Goal: Information Seeking & Learning: Learn about a topic

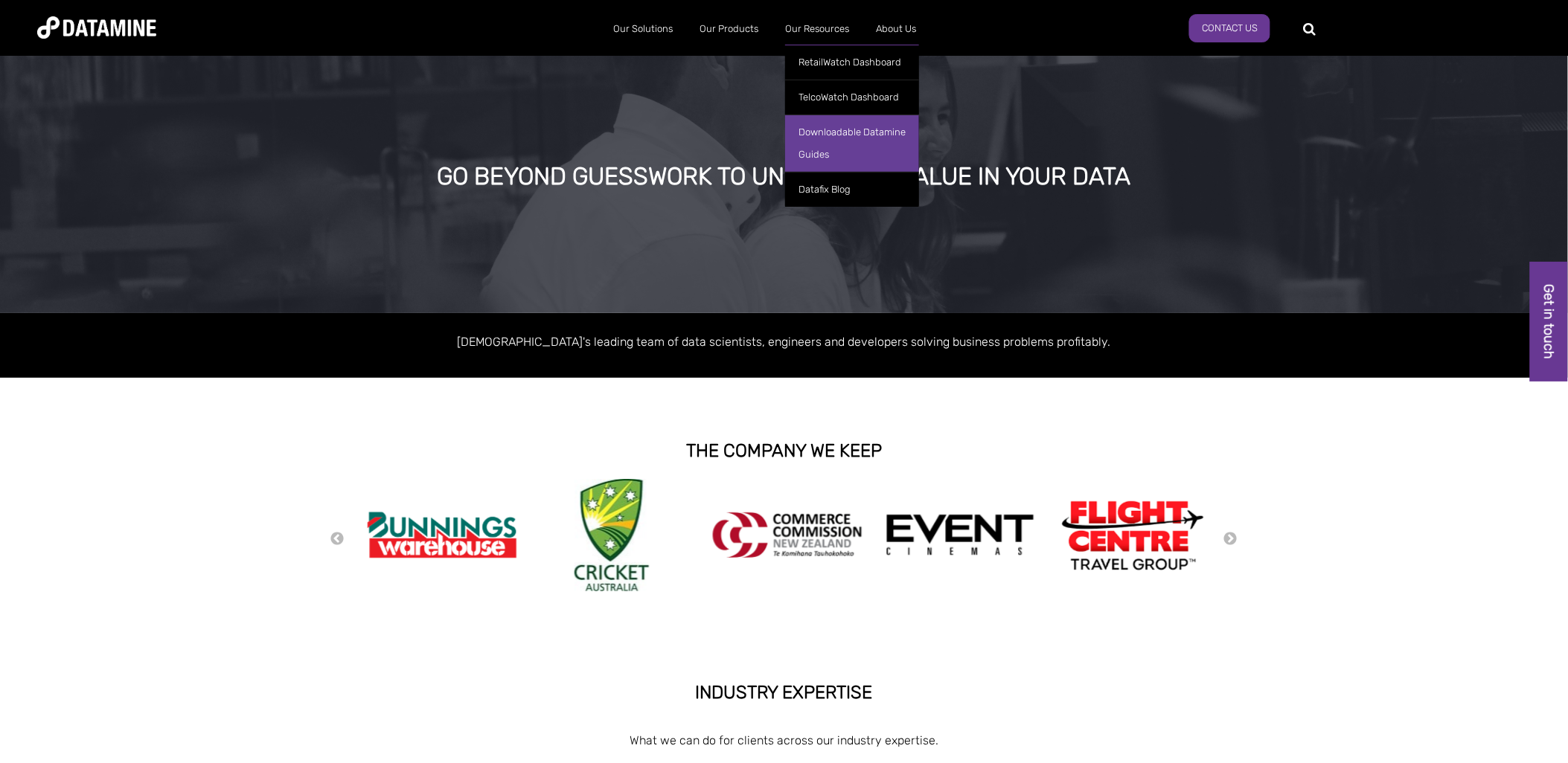
click at [851, 152] on link "Downloadable Datamine Guides" at bounding box center [851, 143] width 134 height 57
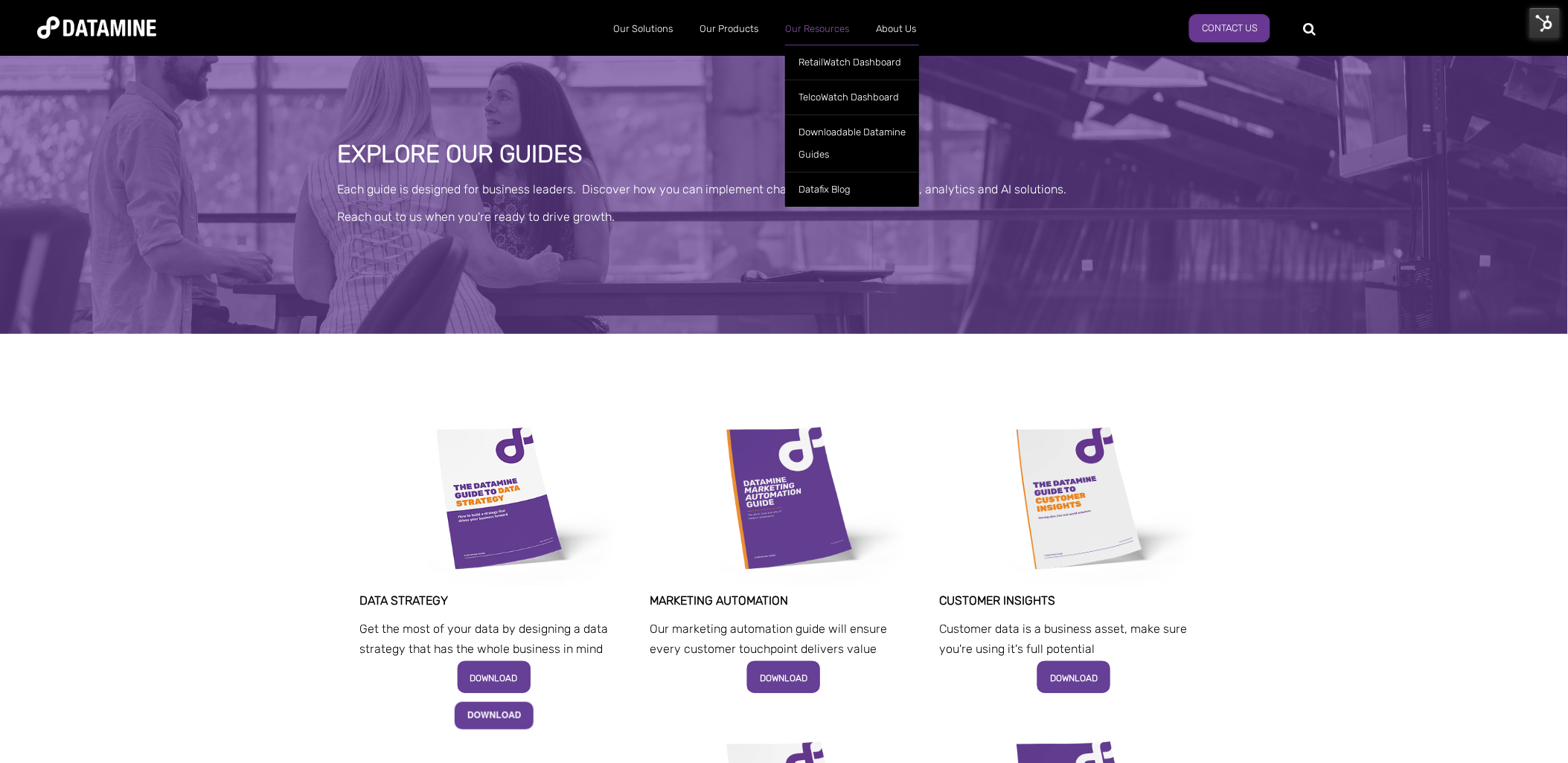
click at [817, 27] on link "Our Resources" at bounding box center [816, 29] width 91 height 38
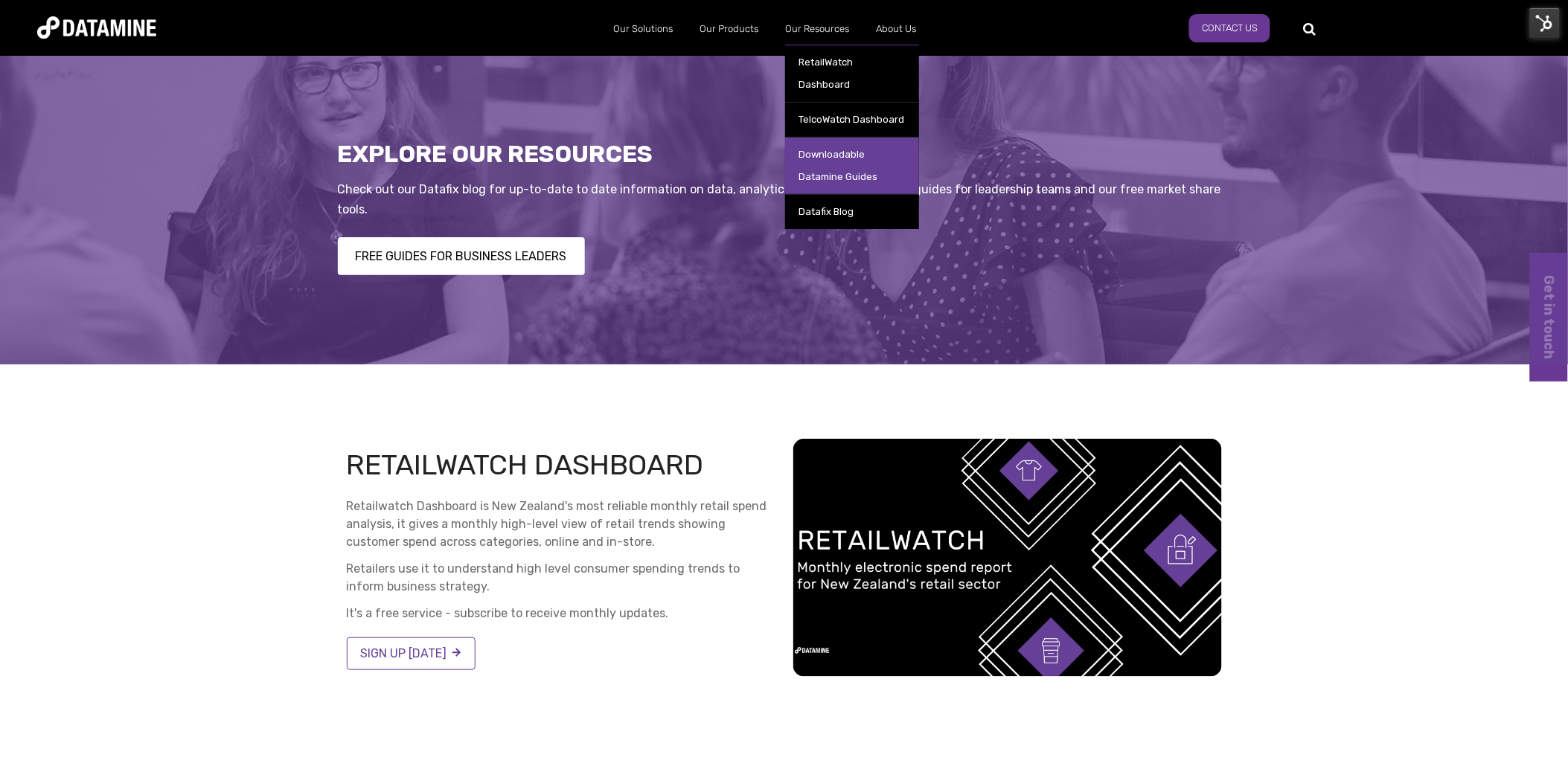
click at [840, 137] on link "Downloadable Datamine Guides" at bounding box center [851, 166] width 134 height 57
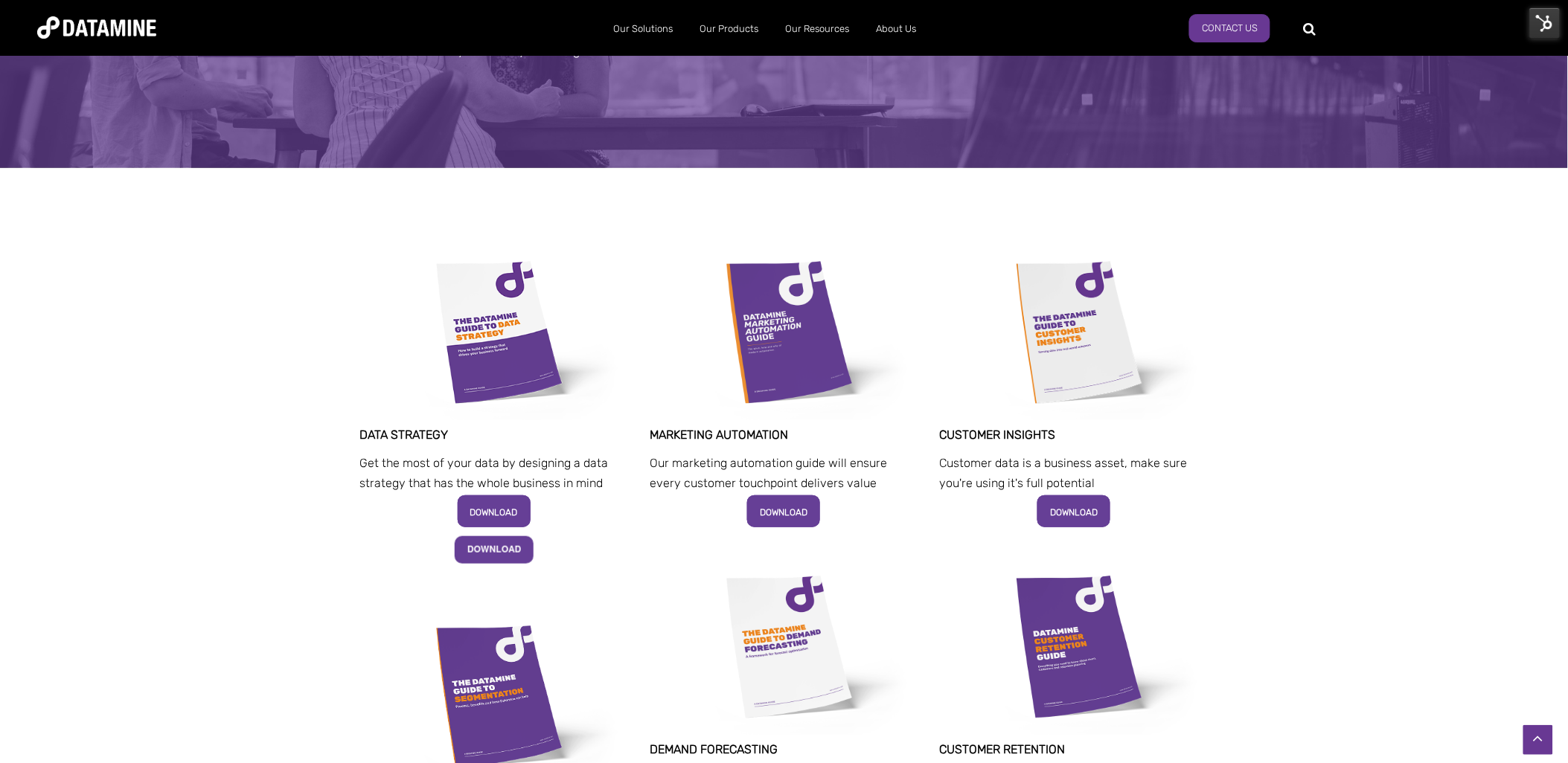
scroll to position [166, 0]
click at [1544, 11] on img at bounding box center [1546, 23] width 32 height 32
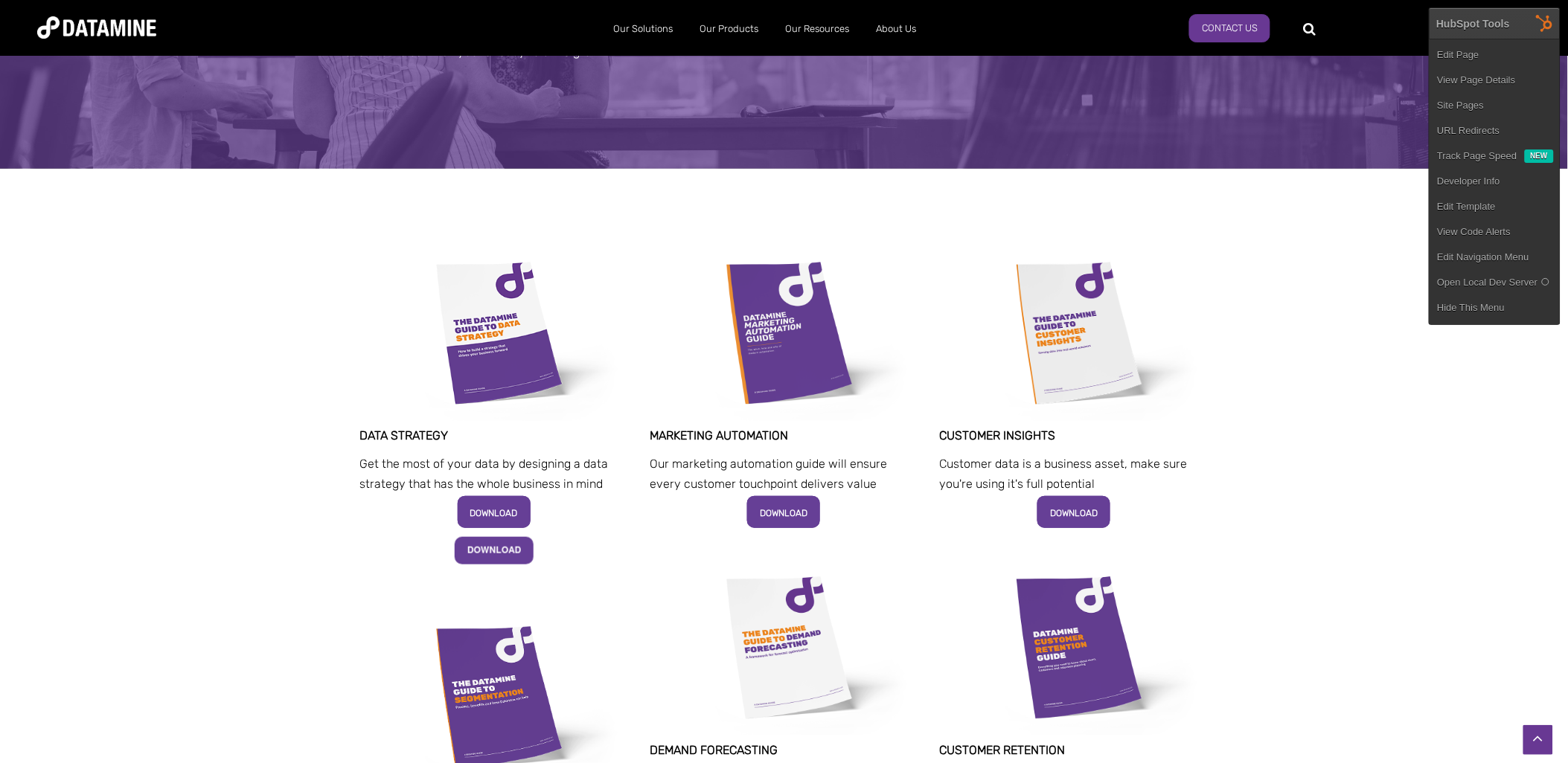
click at [1481, 51] on link "Edit Page" at bounding box center [1495, 55] width 130 height 25
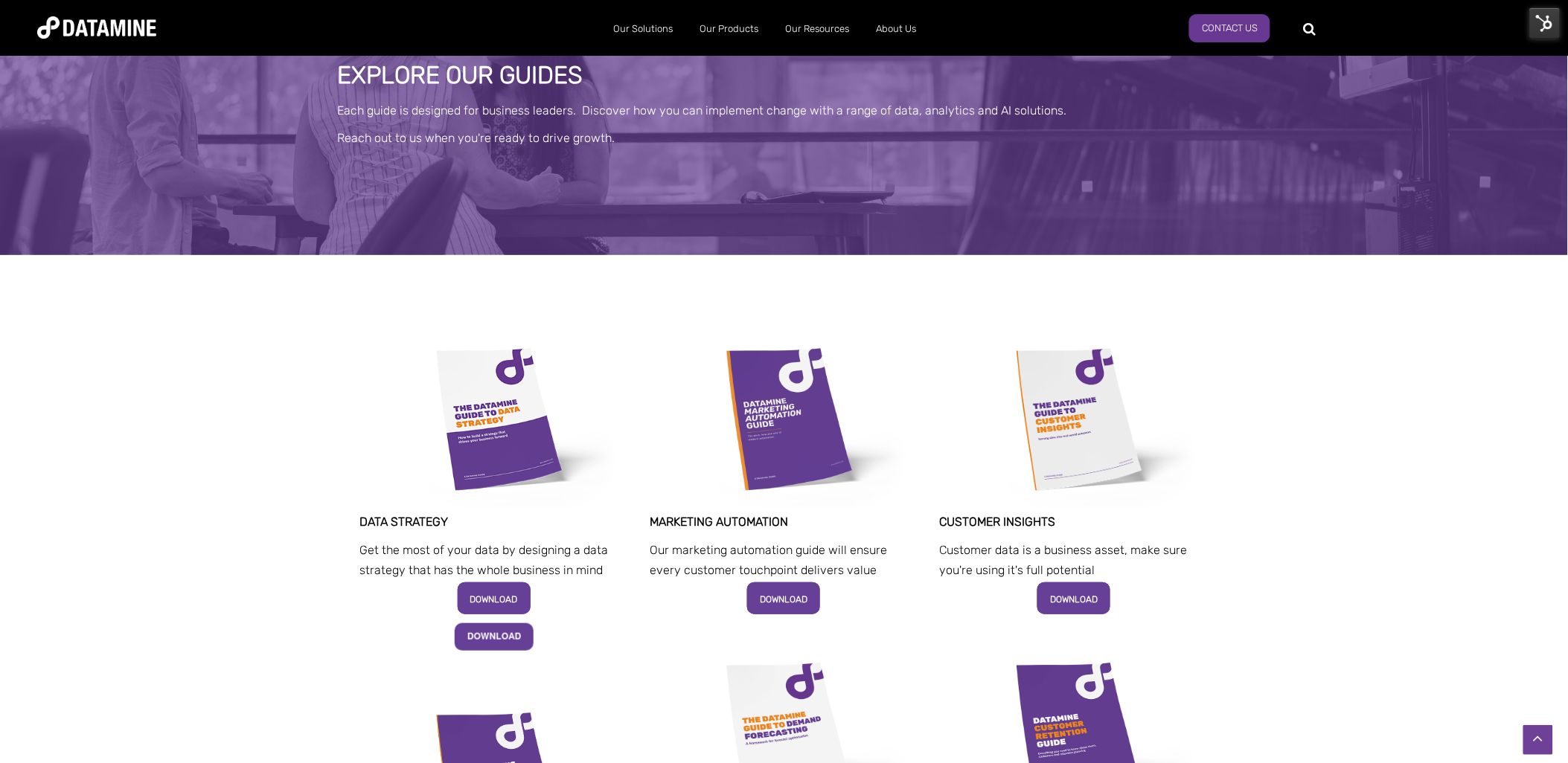
scroll to position [0, 0]
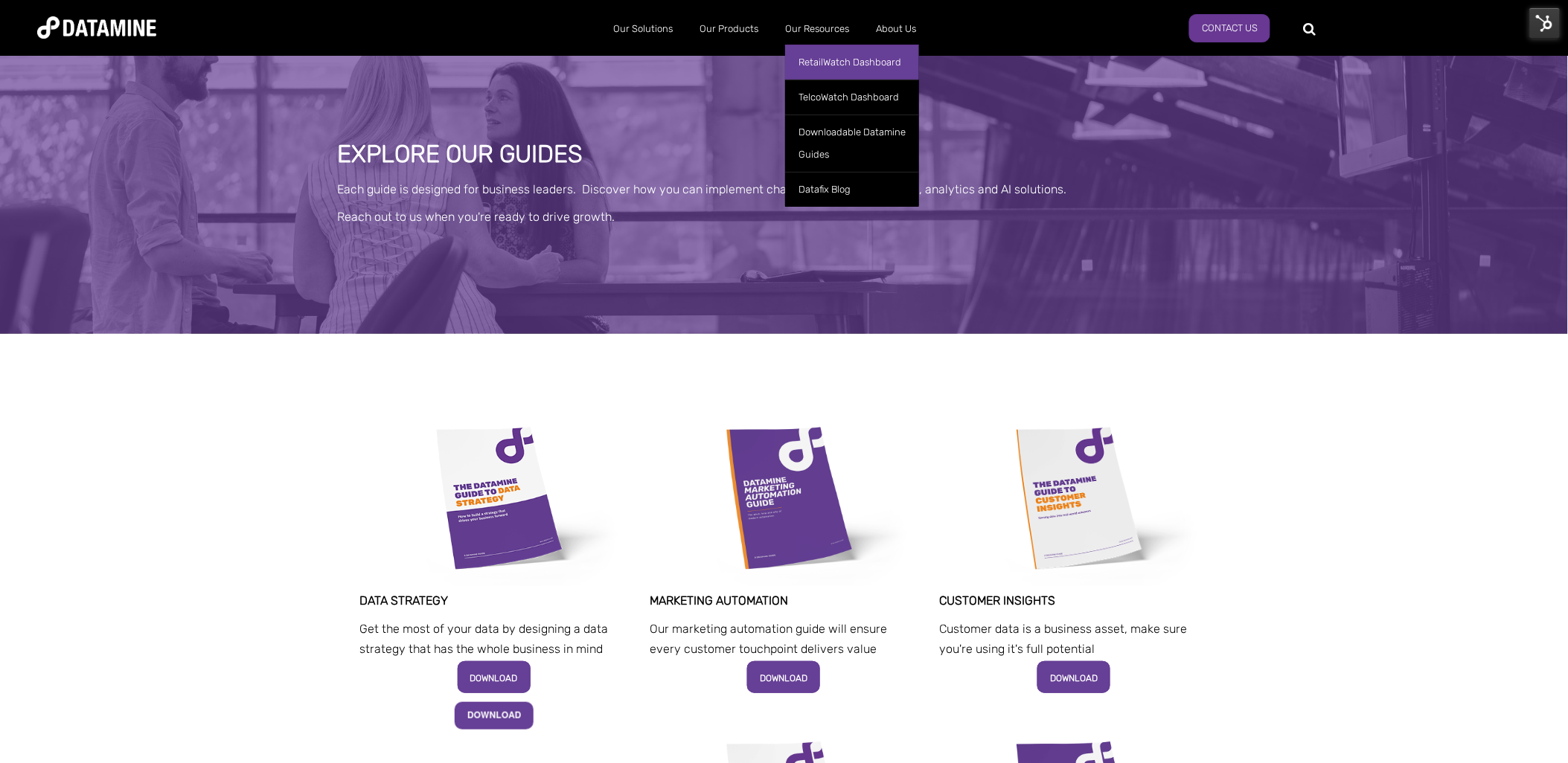
click at [831, 62] on link "RetailWatch Dashboard" at bounding box center [851, 62] width 134 height 35
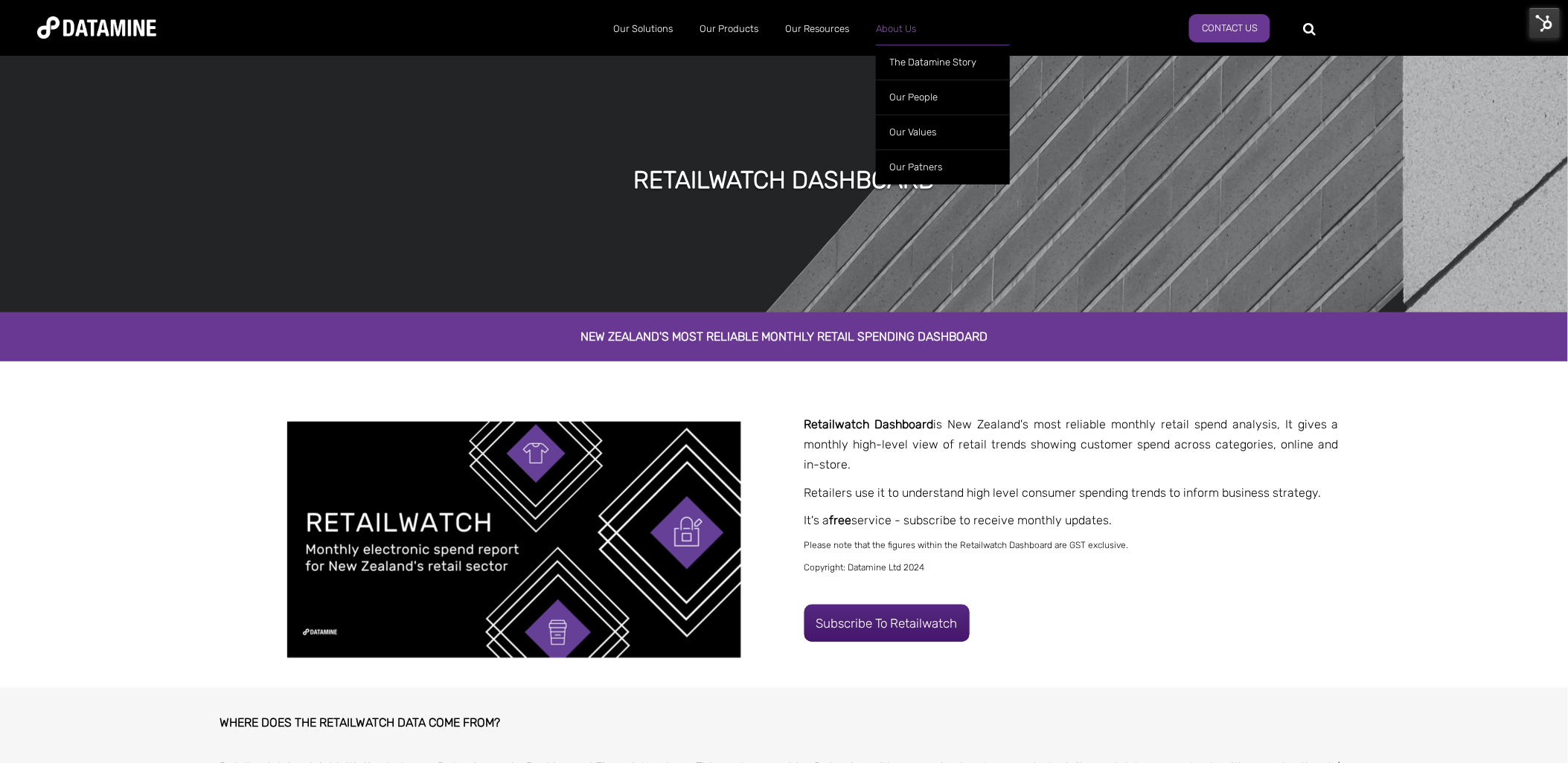
click at [888, 20] on link "About Us" at bounding box center [896, 29] width 67 height 38
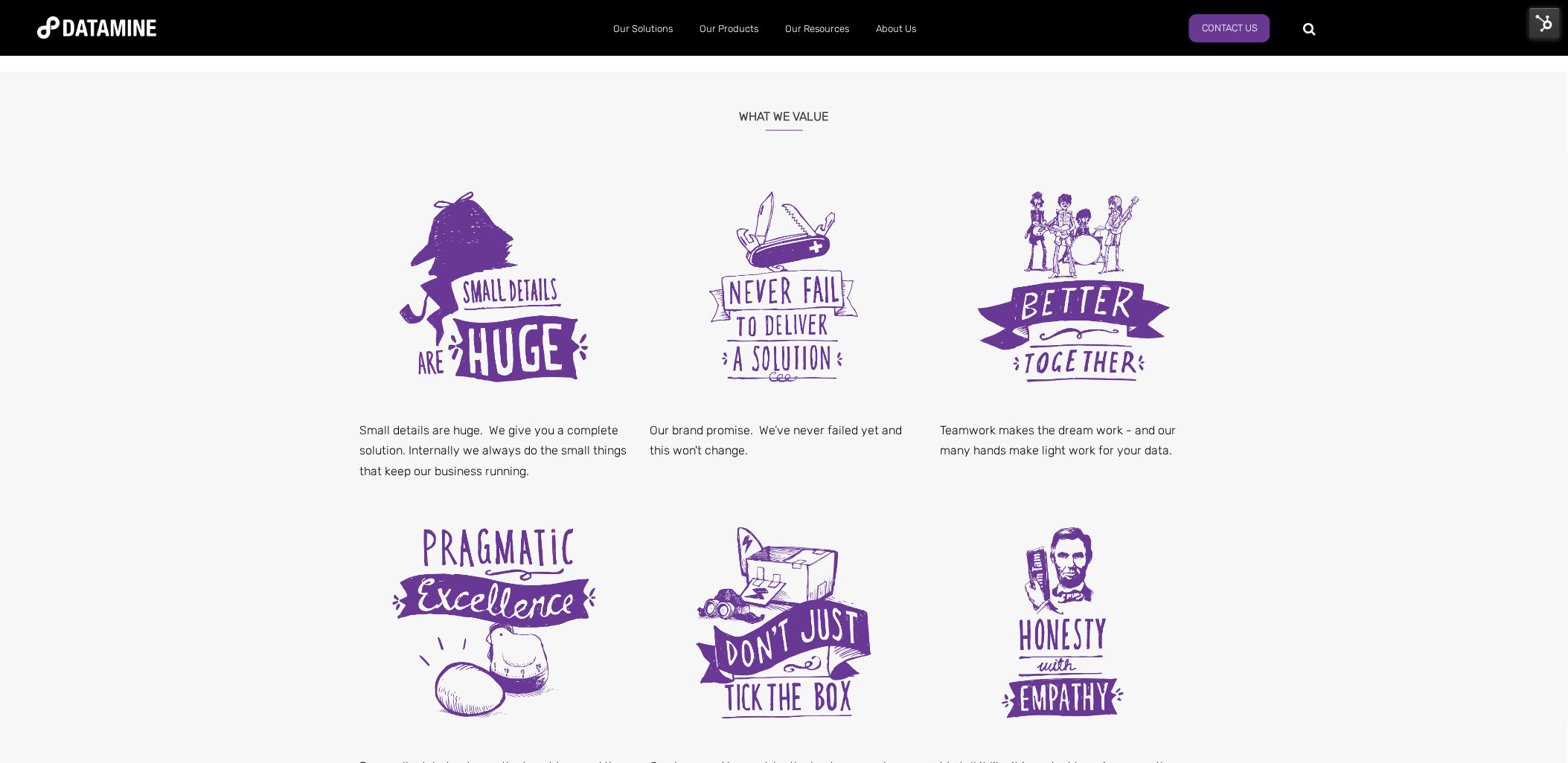
scroll to position [106, 0]
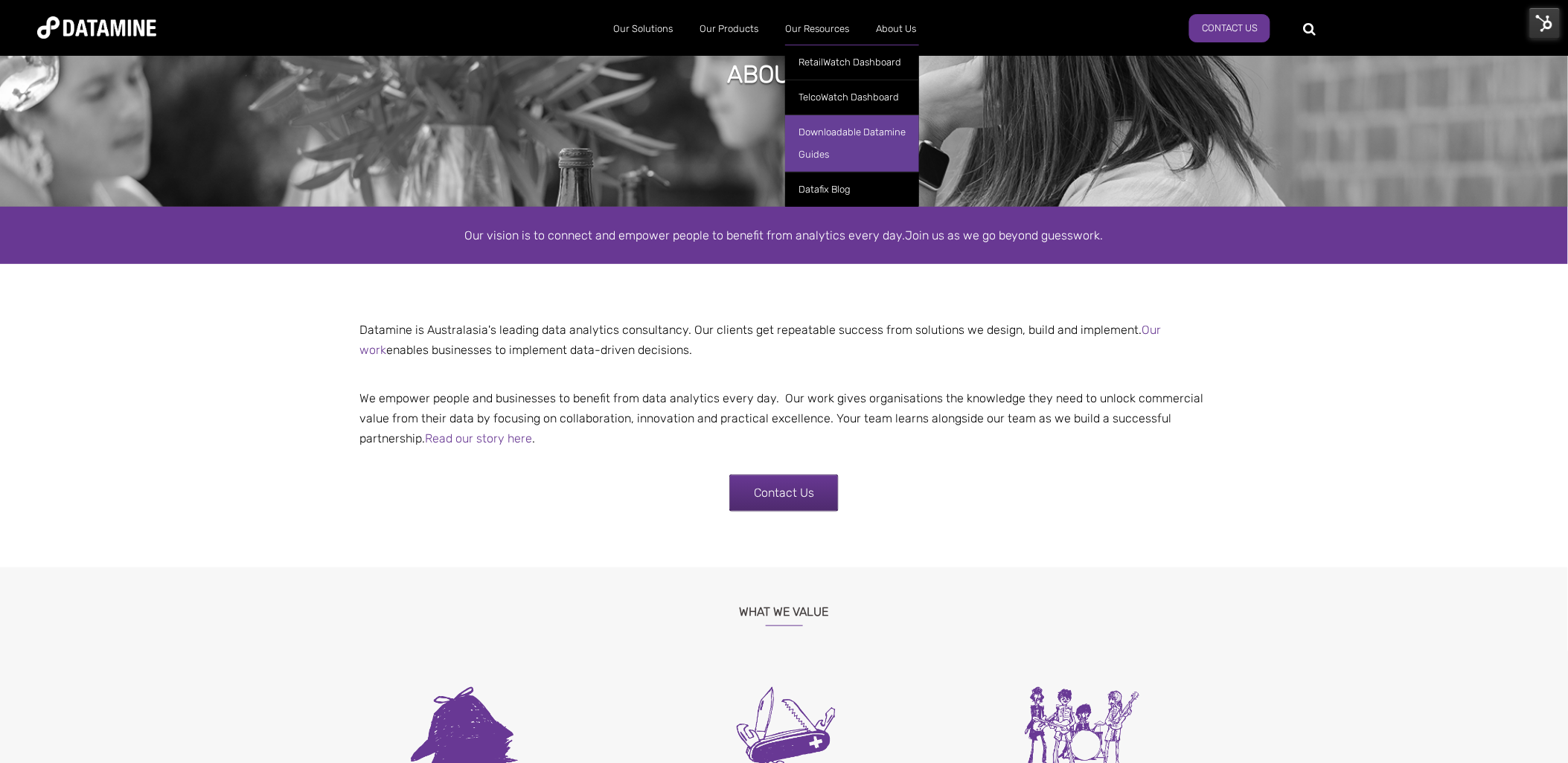
click at [826, 144] on link "Downloadable Datamine Guides" at bounding box center [851, 143] width 134 height 57
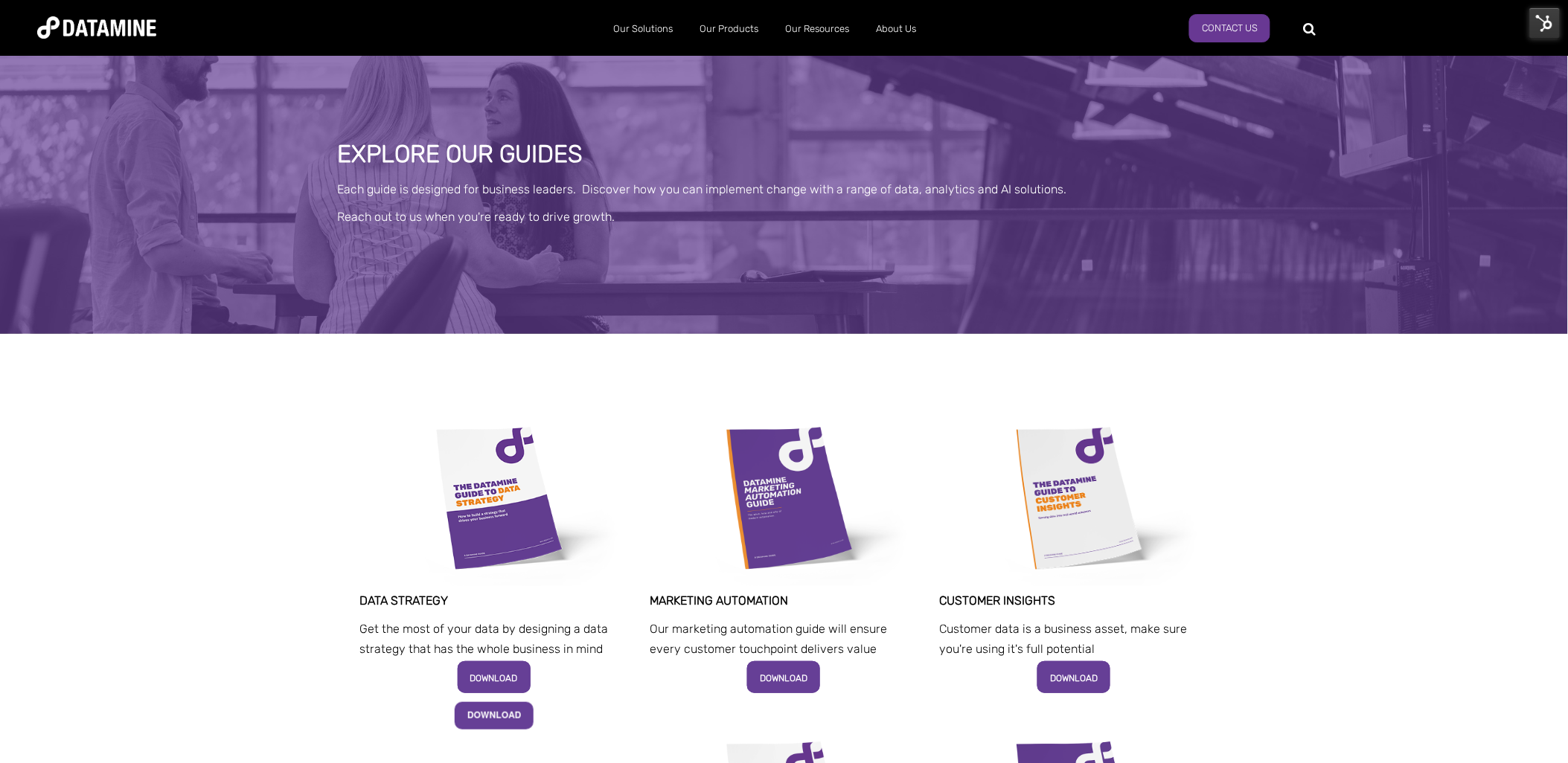
click at [1541, 17] on img at bounding box center [1546, 23] width 32 height 32
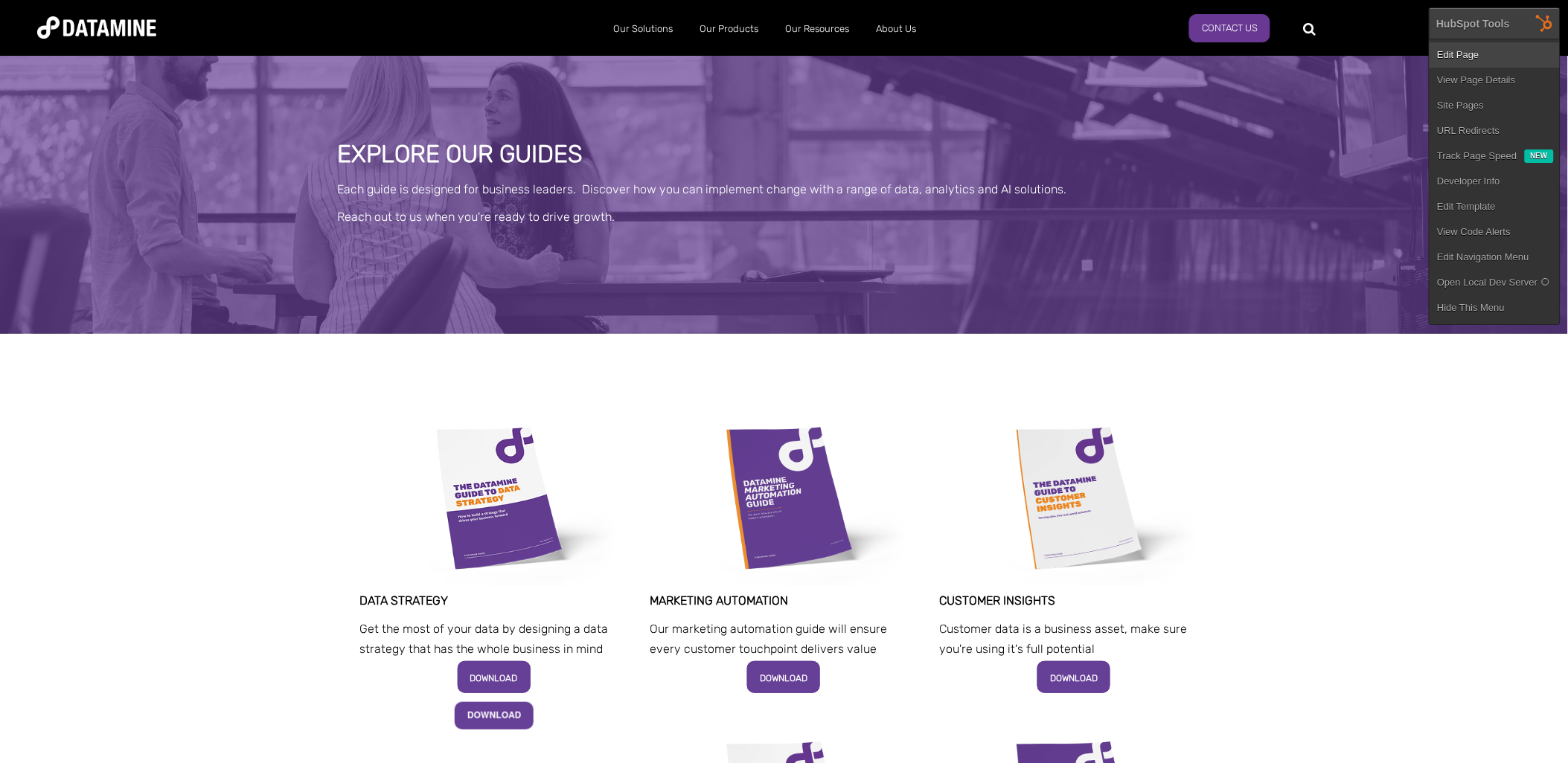
click at [1453, 55] on link "Edit Page" at bounding box center [1495, 55] width 130 height 25
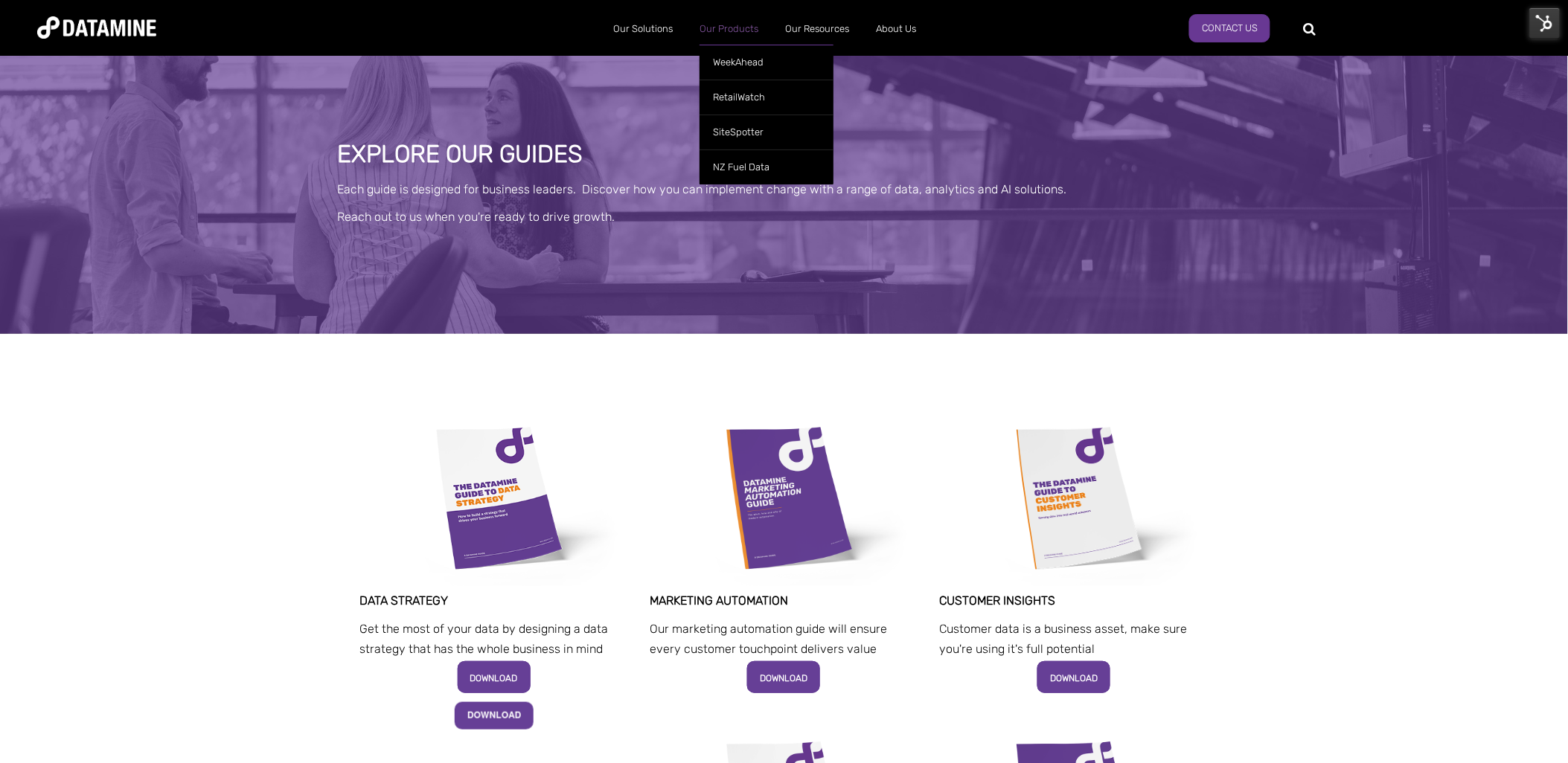
click at [744, 27] on link "Our Products" at bounding box center [728, 29] width 86 height 38
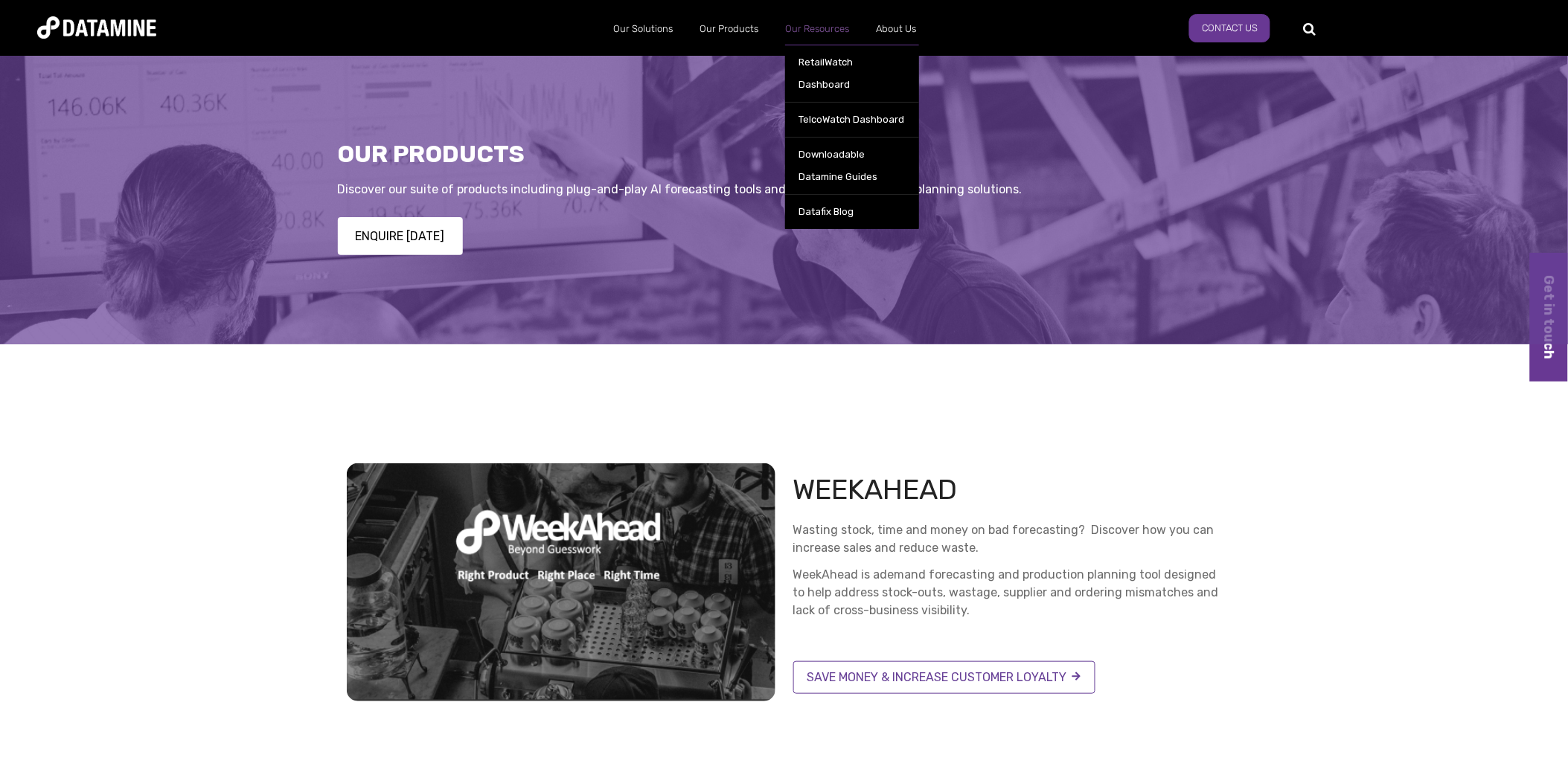
click at [801, 30] on link "Our Resources" at bounding box center [816, 29] width 91 height 38
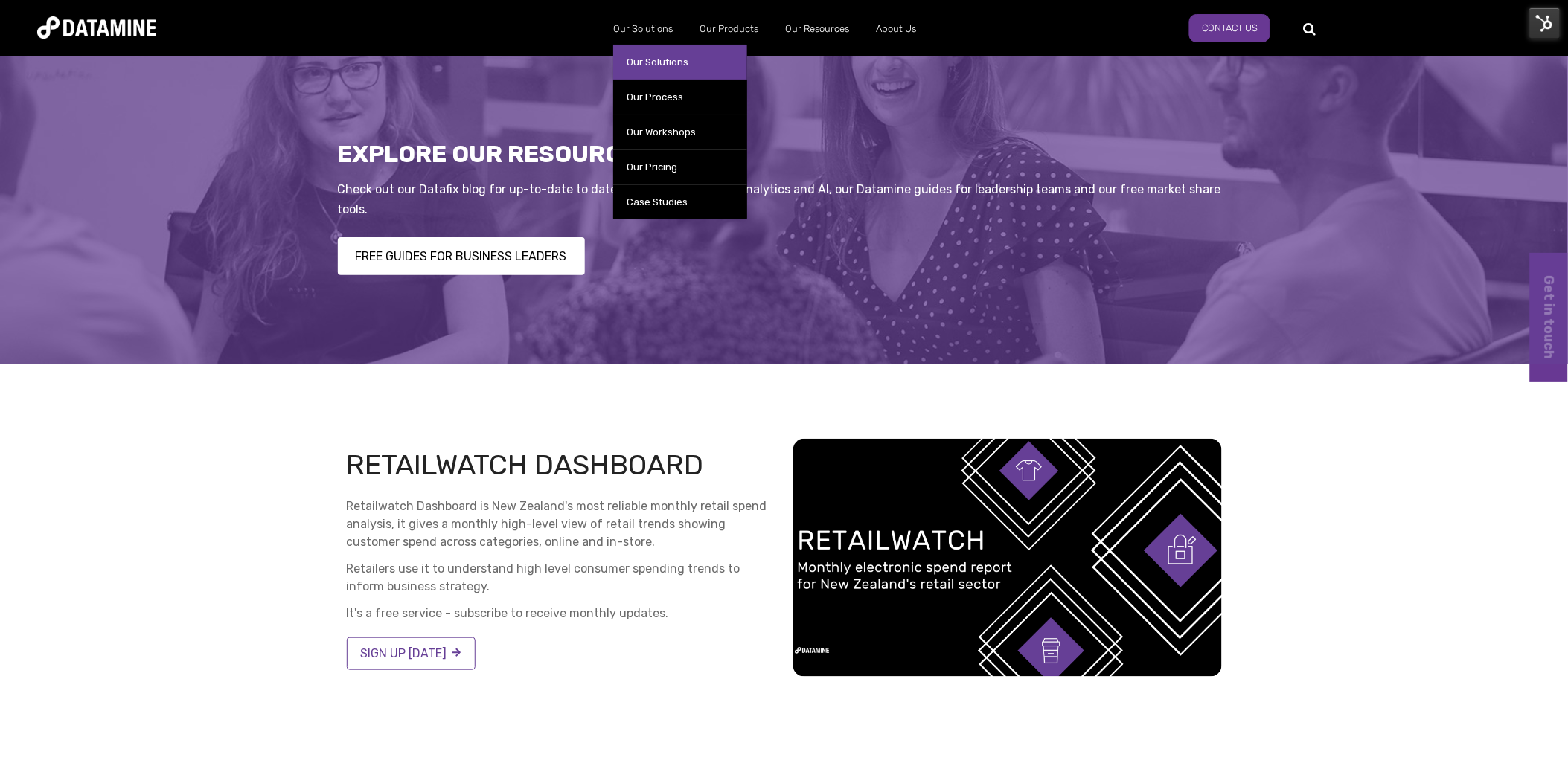
click at [657, 67] on link "Our Solutions" at bounding box center [680, 62] width 134 height 35
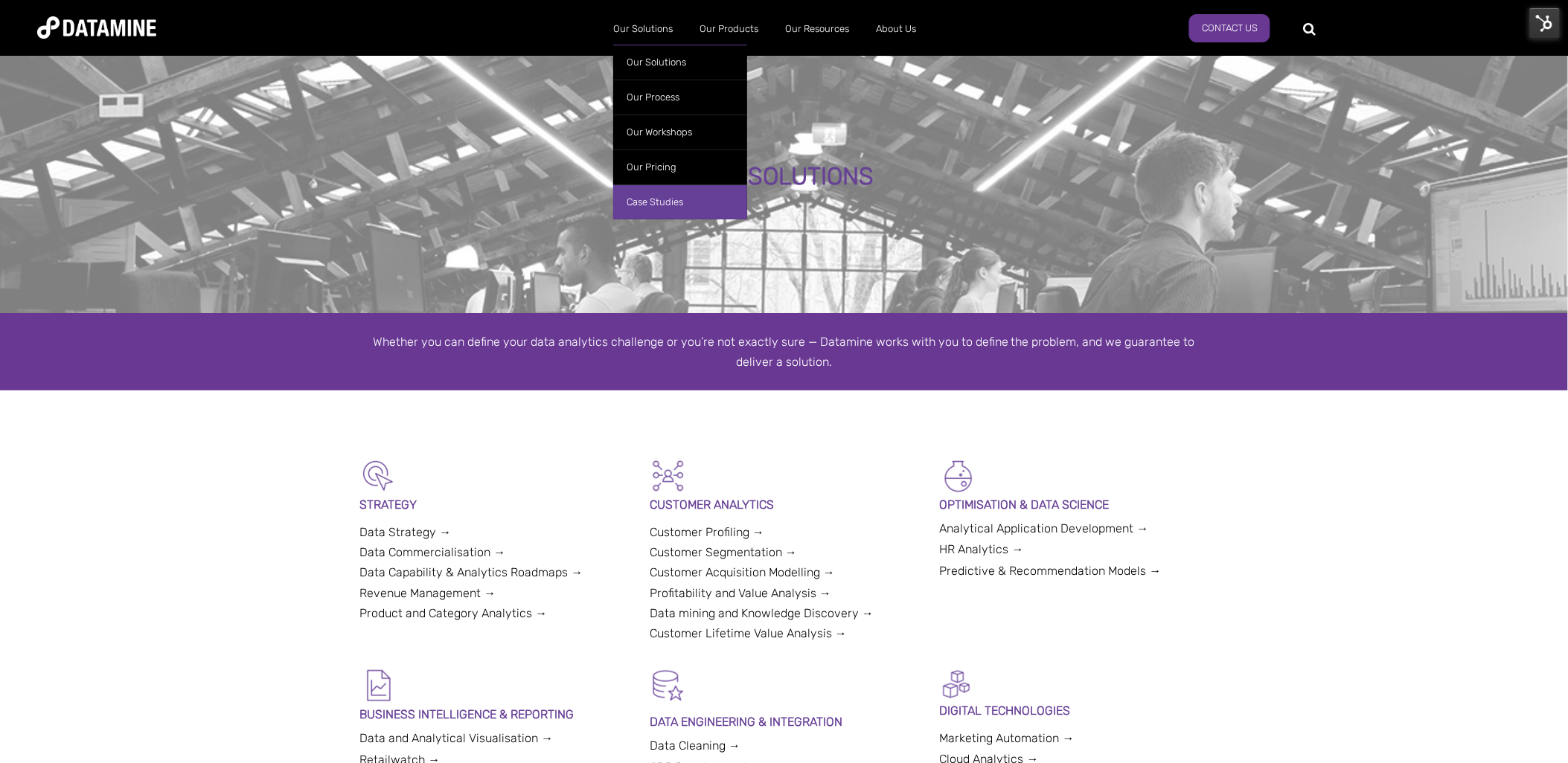
click at [664, 203] on link "Case Studies" at bounding box center [680, 202] width 134 height 35
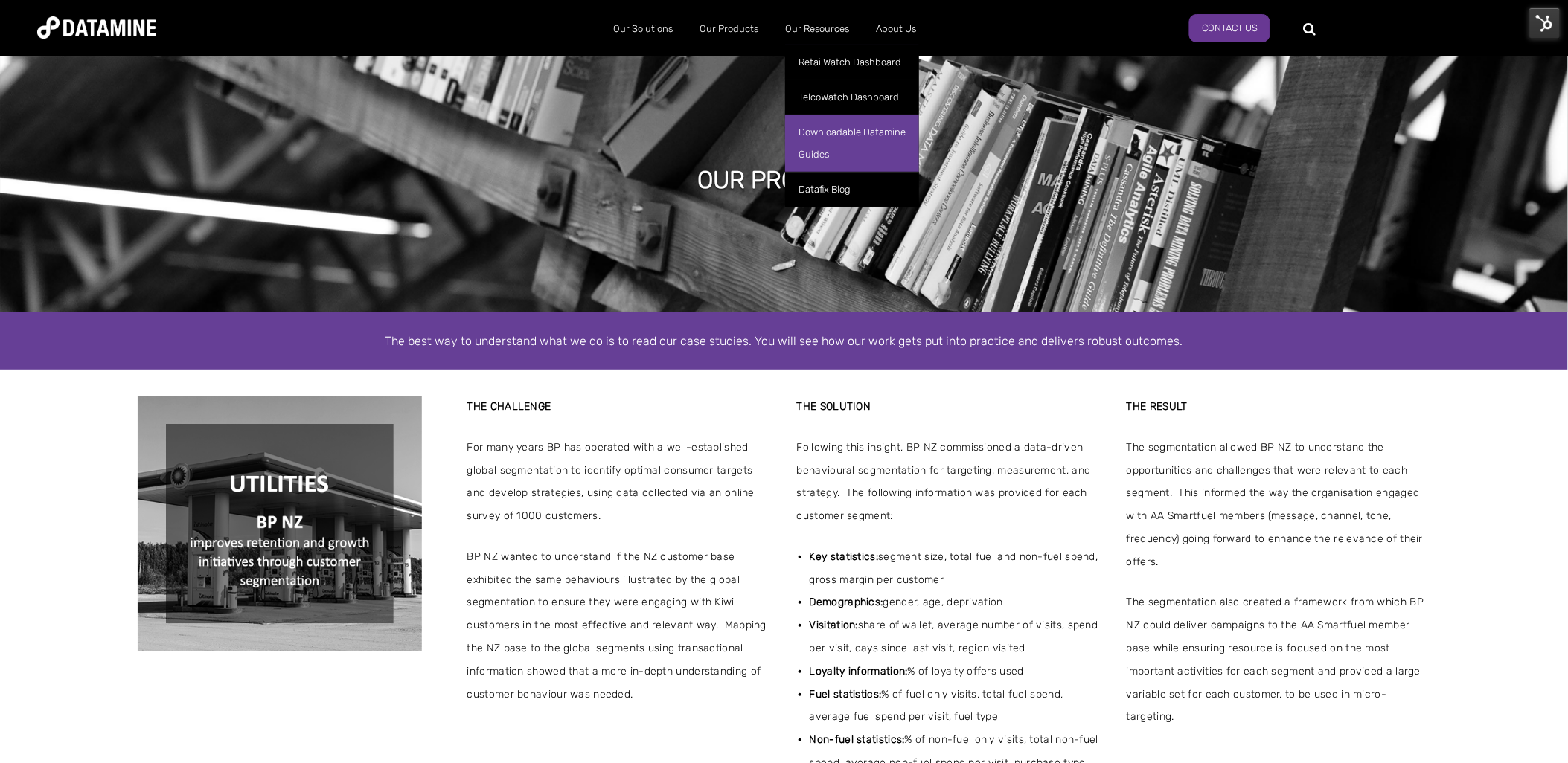
click at [826, 131] on link "Downloadable Datamine Guides" at bounding box center [851, 143] width 134 height 57
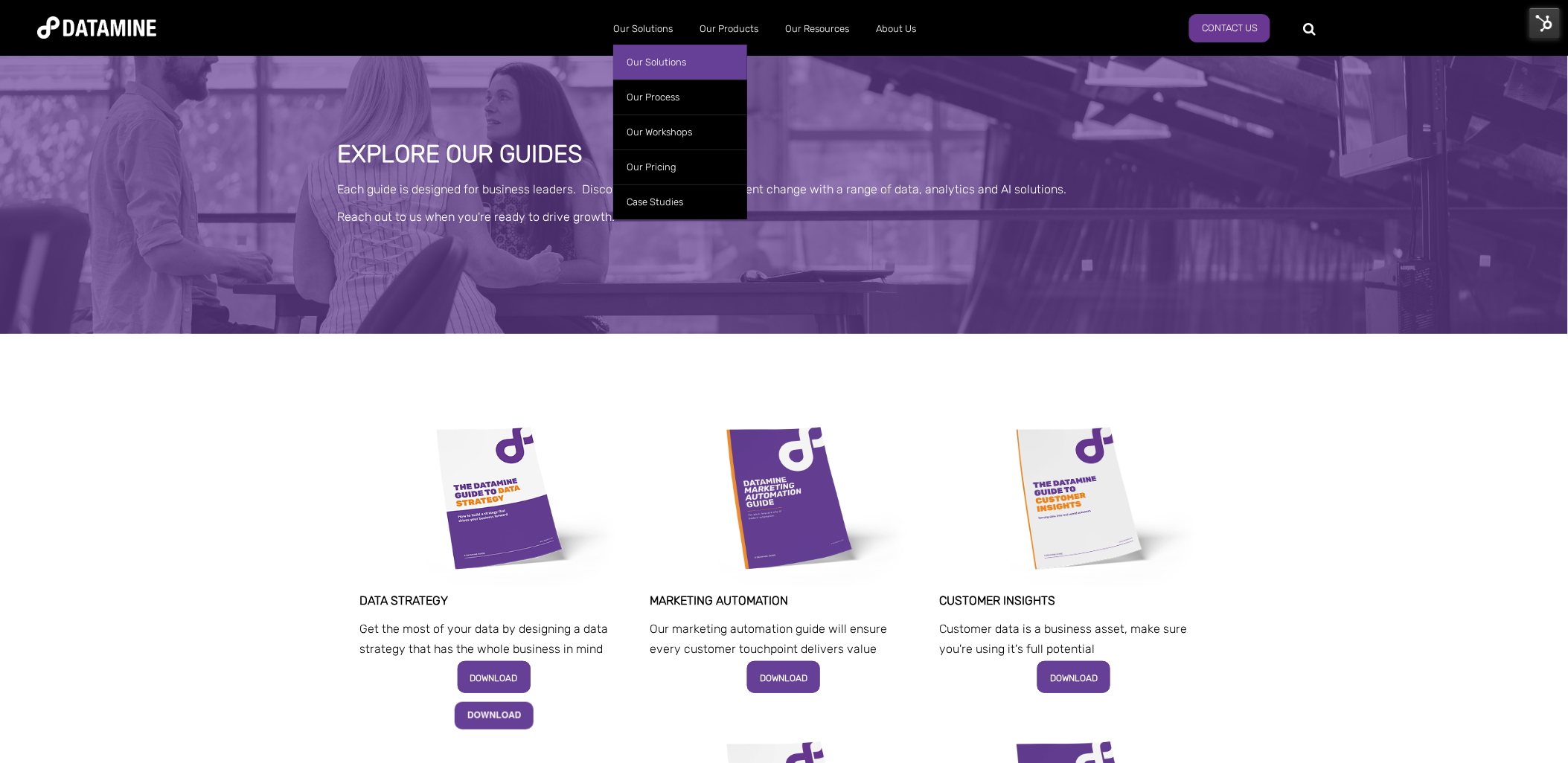
click at [657, 61] on link "Our Solutions" at bounding box center [680, 62] width 134 height 35
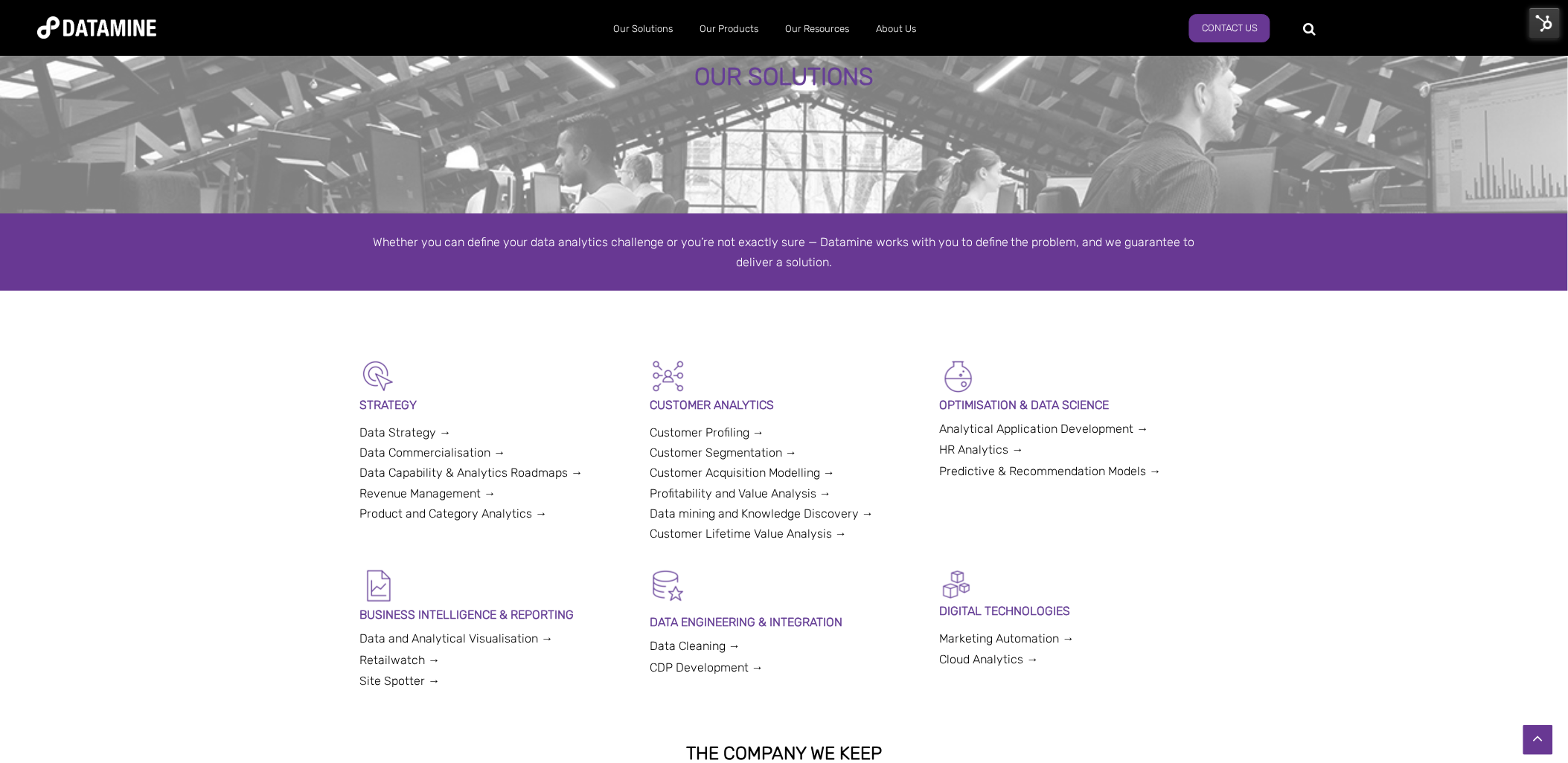
scroll to position [82, 0]
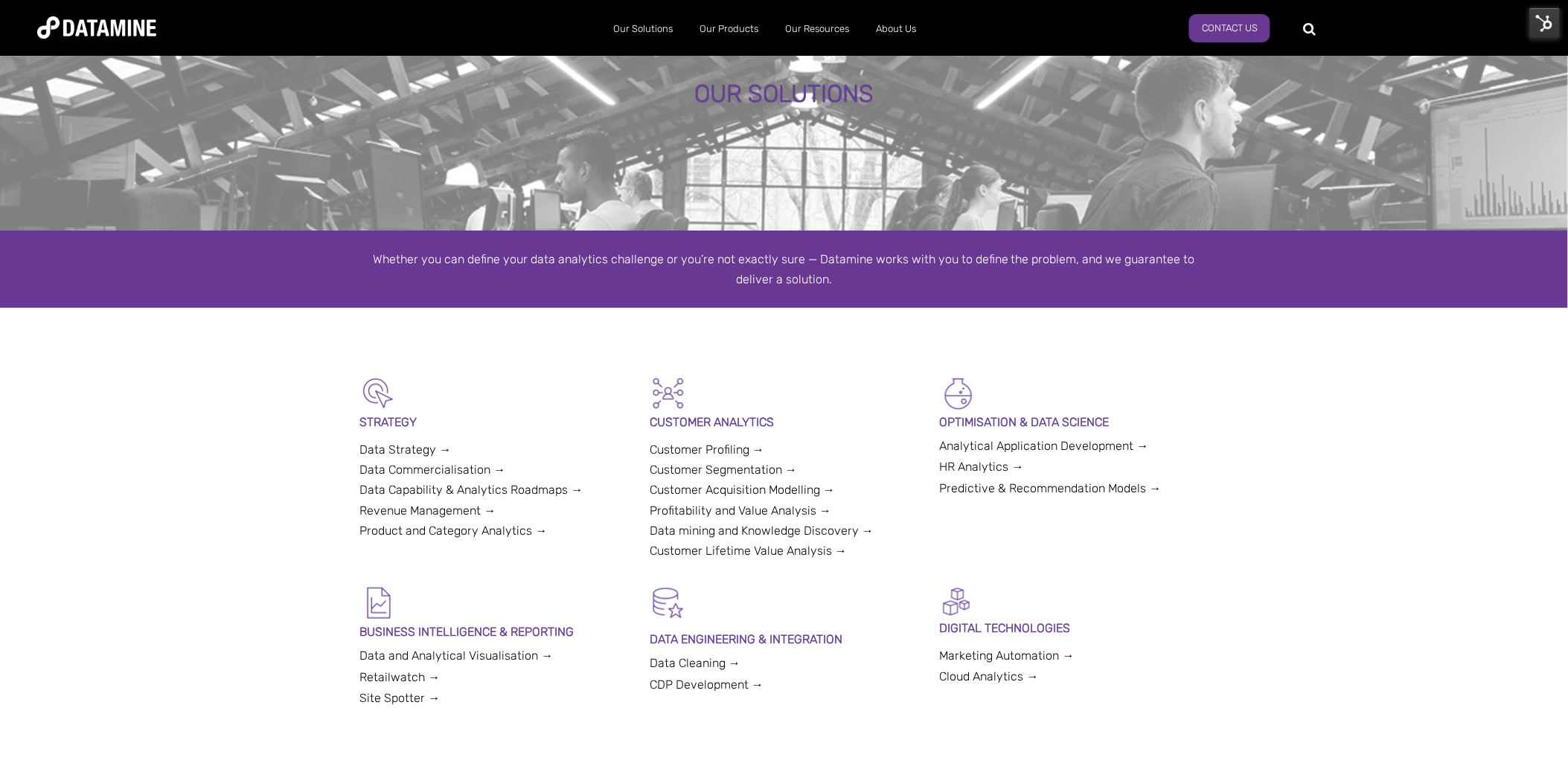
click at [1542, 17] on img at bounding box center [1546, 23] width 32 height 32
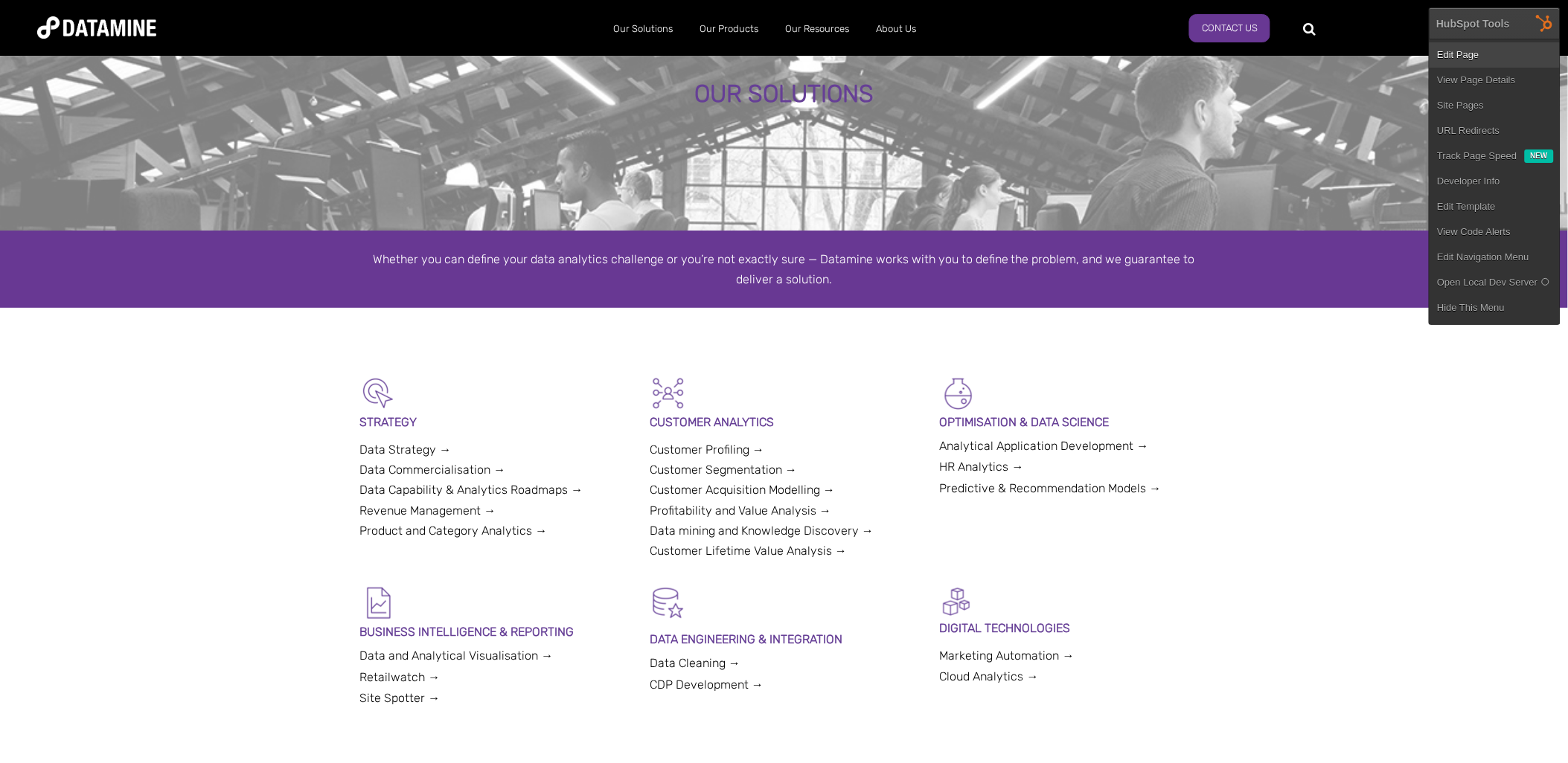
click at [1476, 50] on link "Edit Page" at bounding box center [1495, 55] width 130 height 25
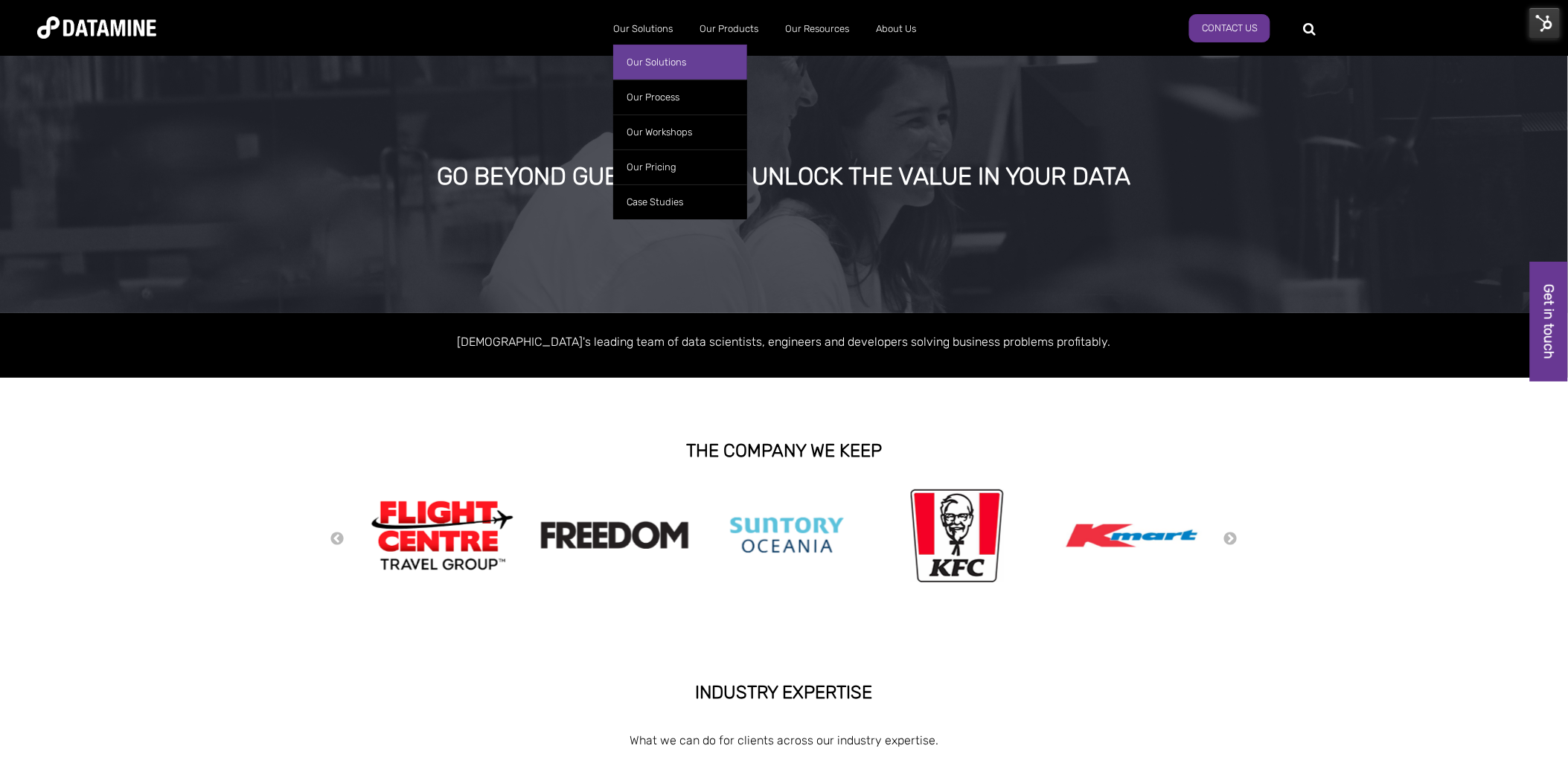
click at [667, 53] on link "Our Solutions" at bounding box center [680, 62] width 134 height 35
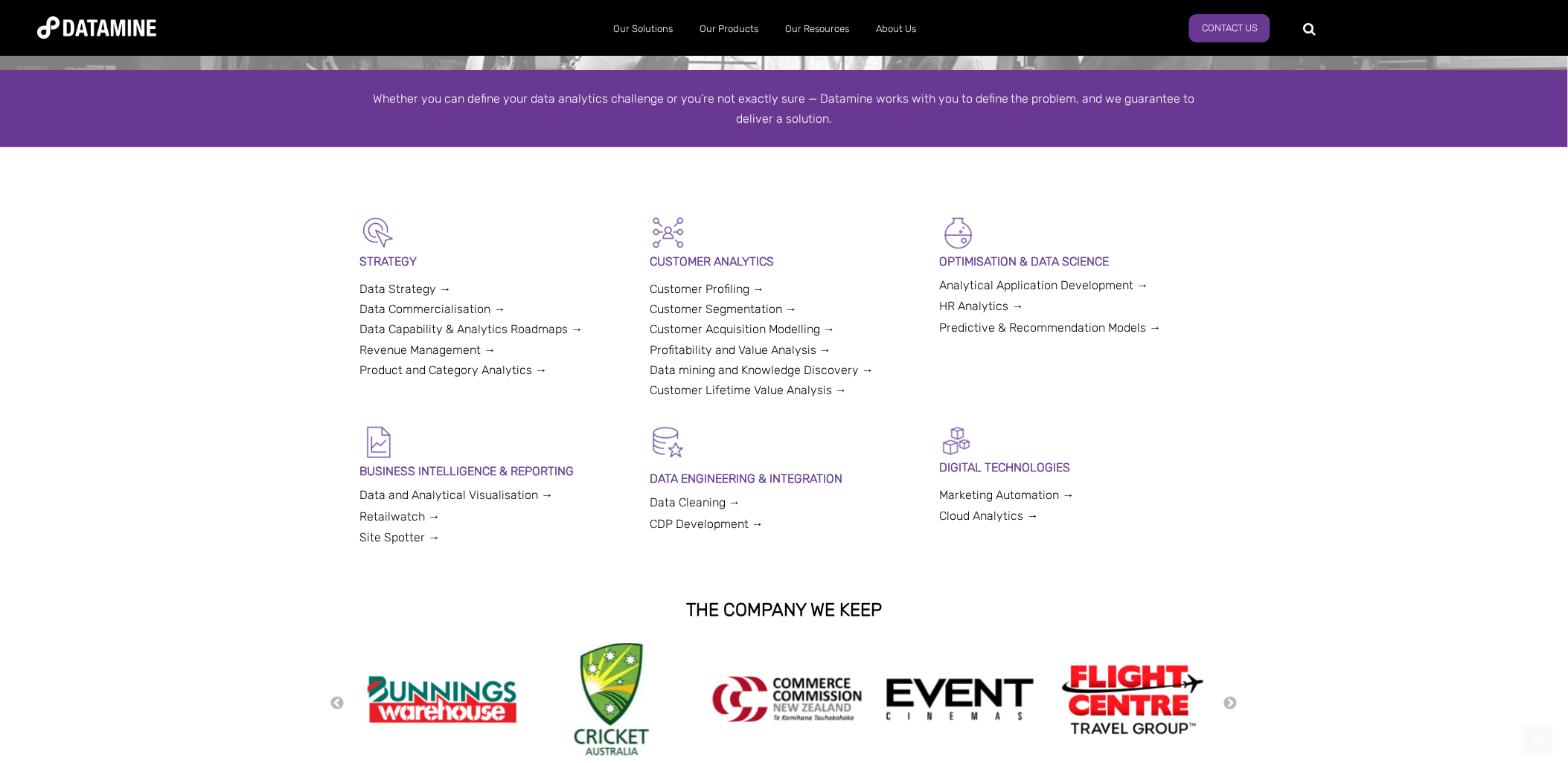
scroll to position [248, 0]
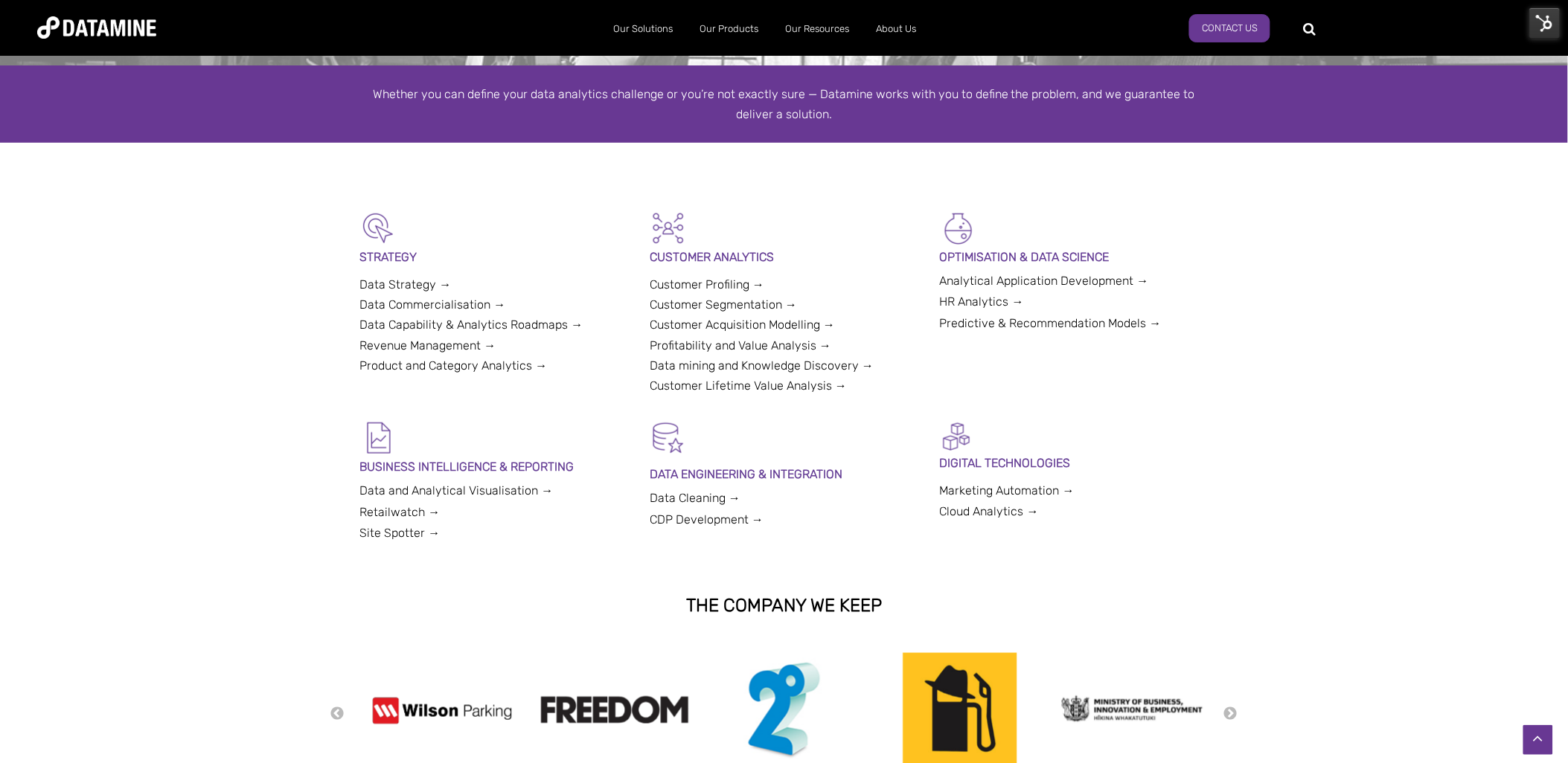
click at [522, 315] on div "STRATEGY Data Strategy → Data Commercialisation → Data Capability & Analytics R…" at bounding box center [494, 292] width 269 height 166
click at [531, 322] on link "Data Capability & Analytics Roadmaps →" at bounding box center [472, 325] width 223 height 14
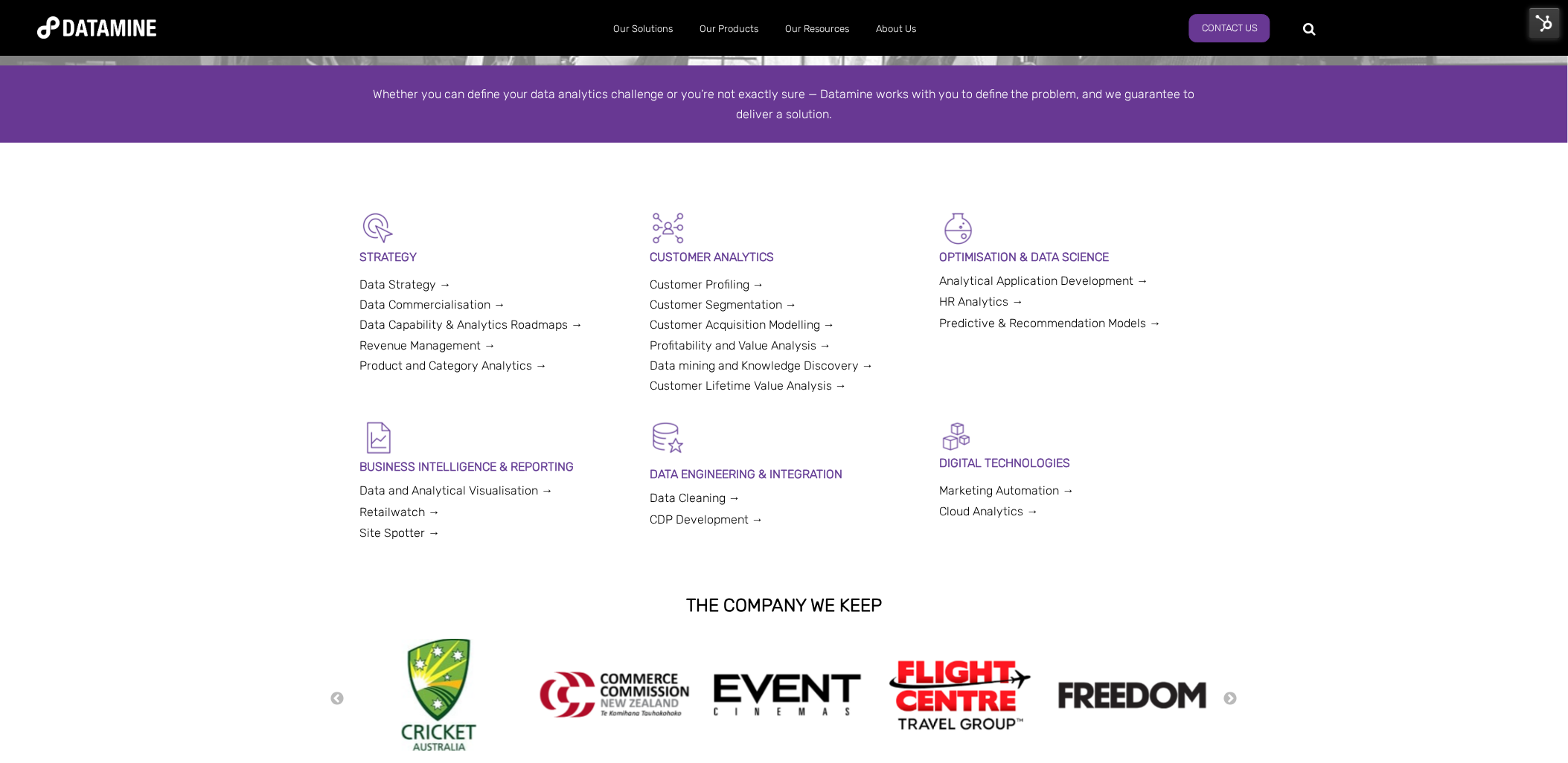
click at [724, 283] on link "Customer Profiling →" at bounding box center [707, 285] width 115 height 14
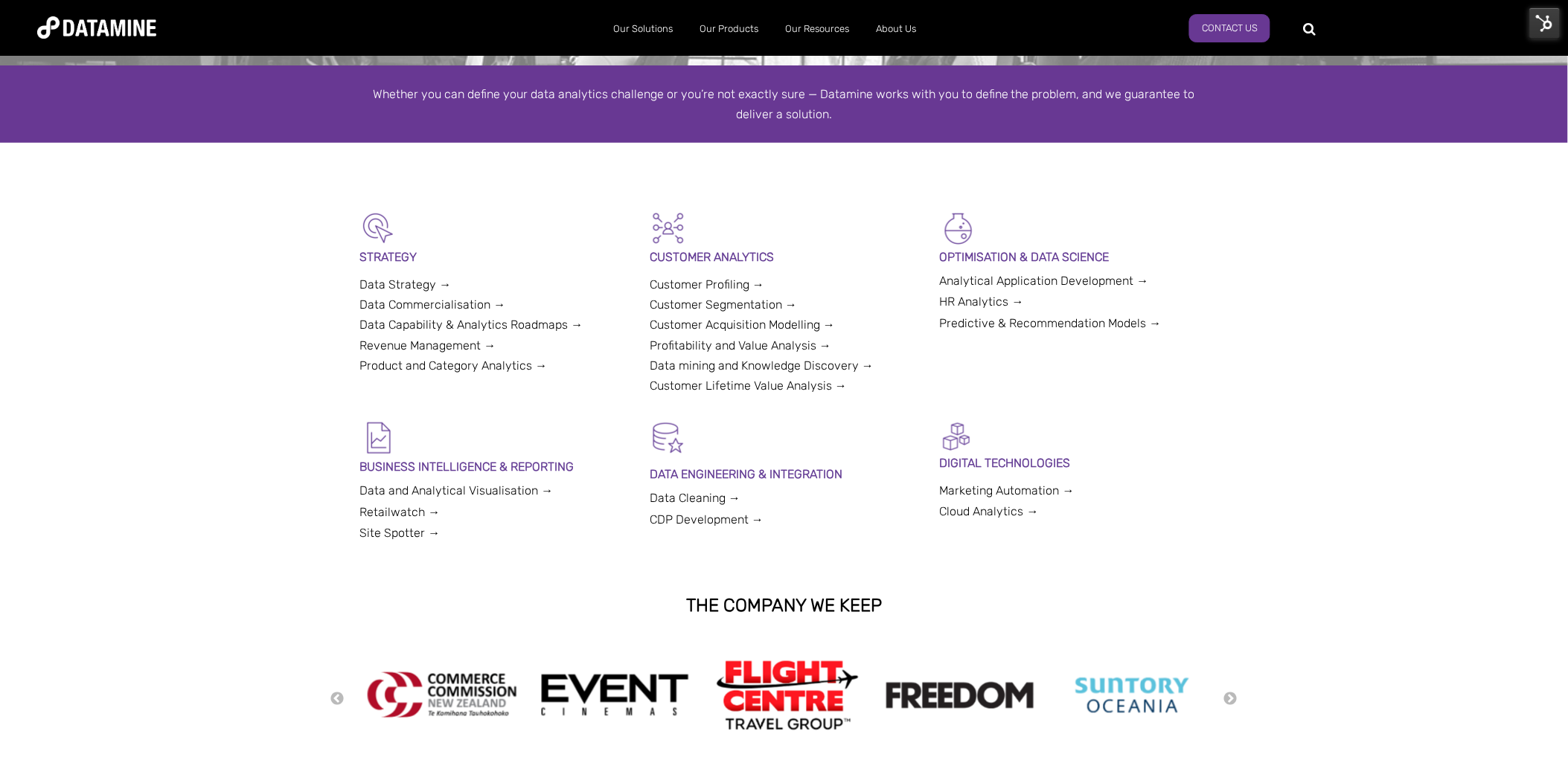
click at [742, 303] on link "Customer Segmentation →" at bounding box center [723, 305] width 147 height 14
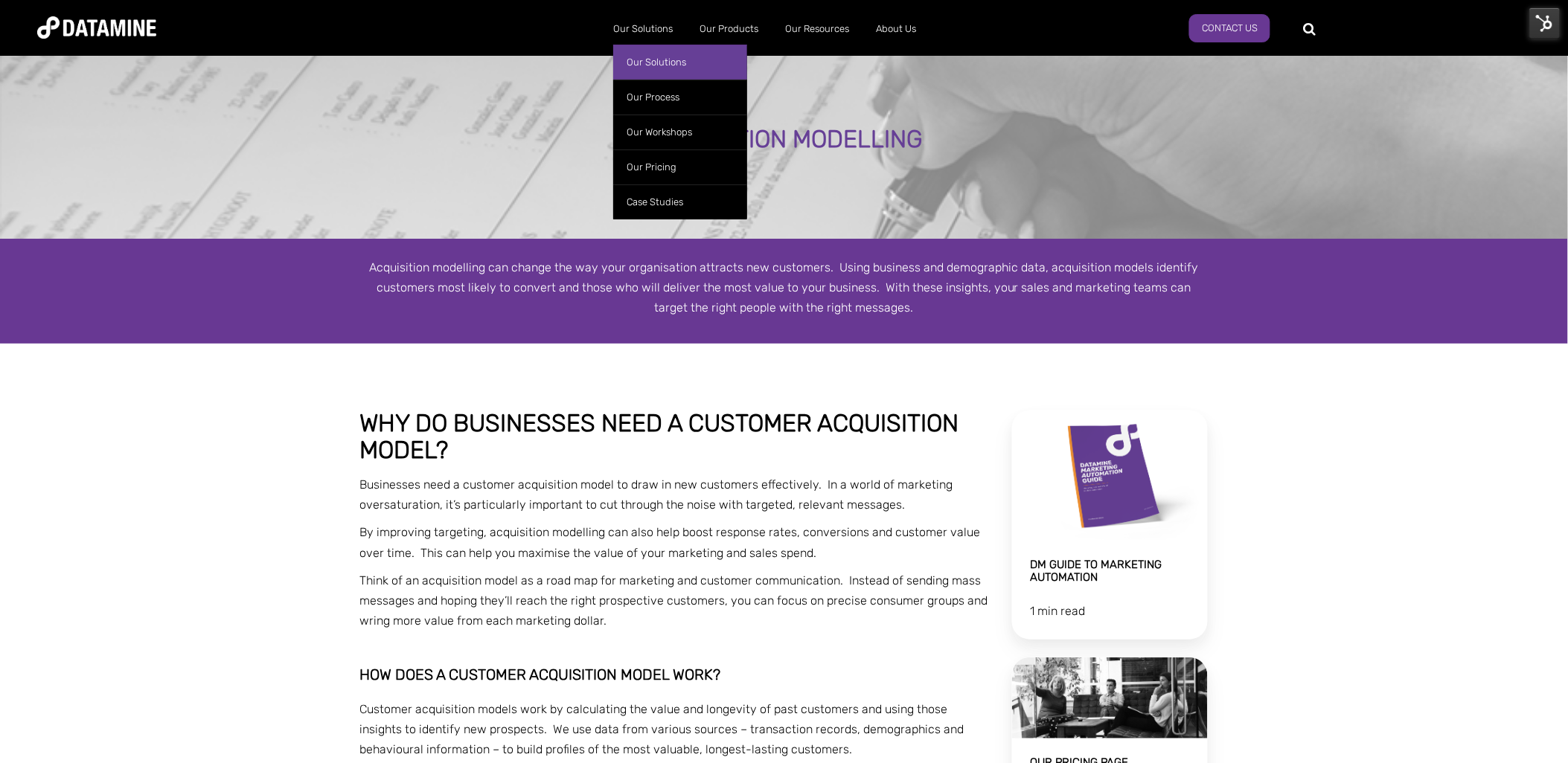
click at [657, 60] on link "Our Solutions" at bounding box center [680, 62] width 134 height 35
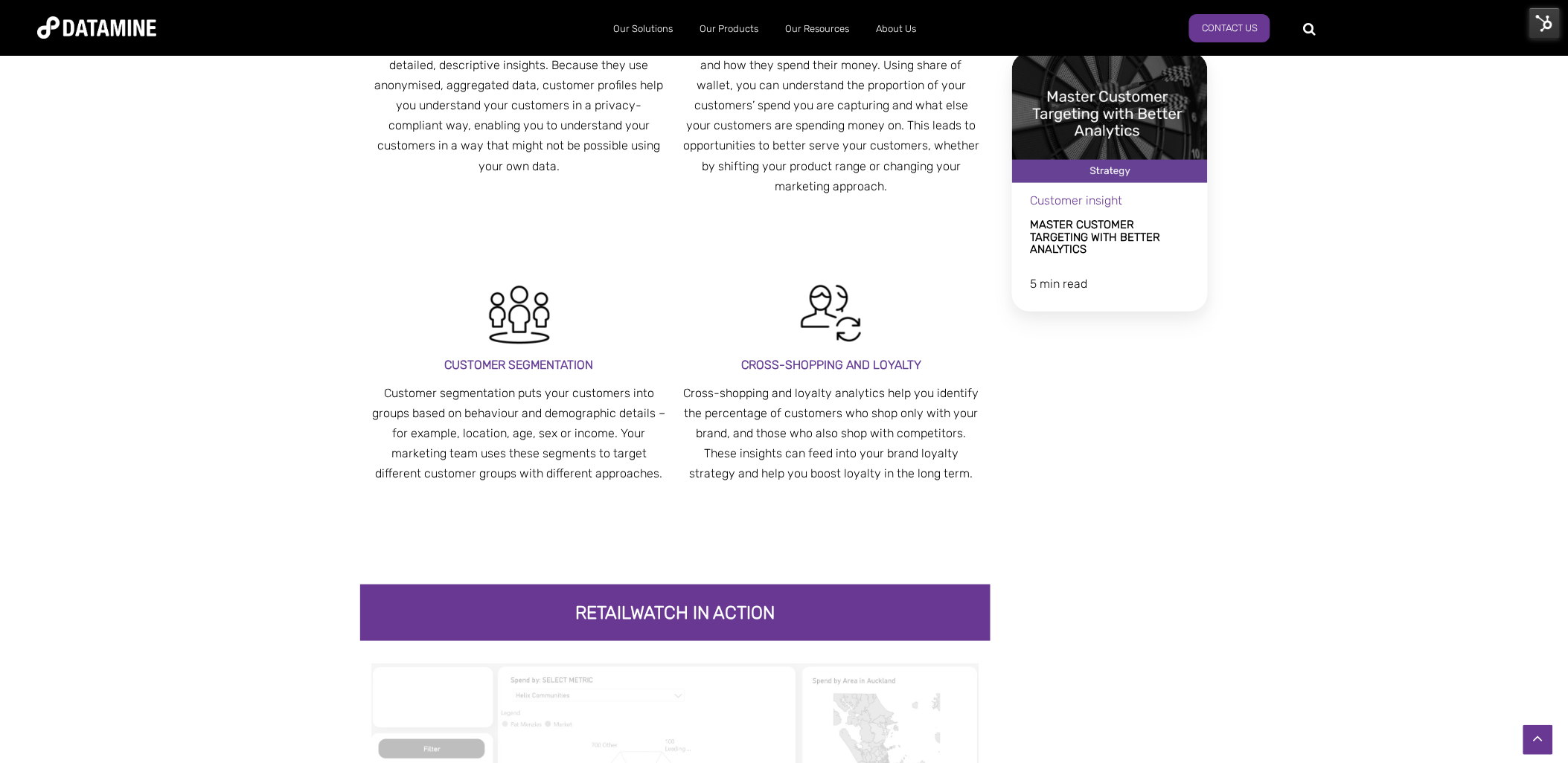
scroll to position [2232, 0]
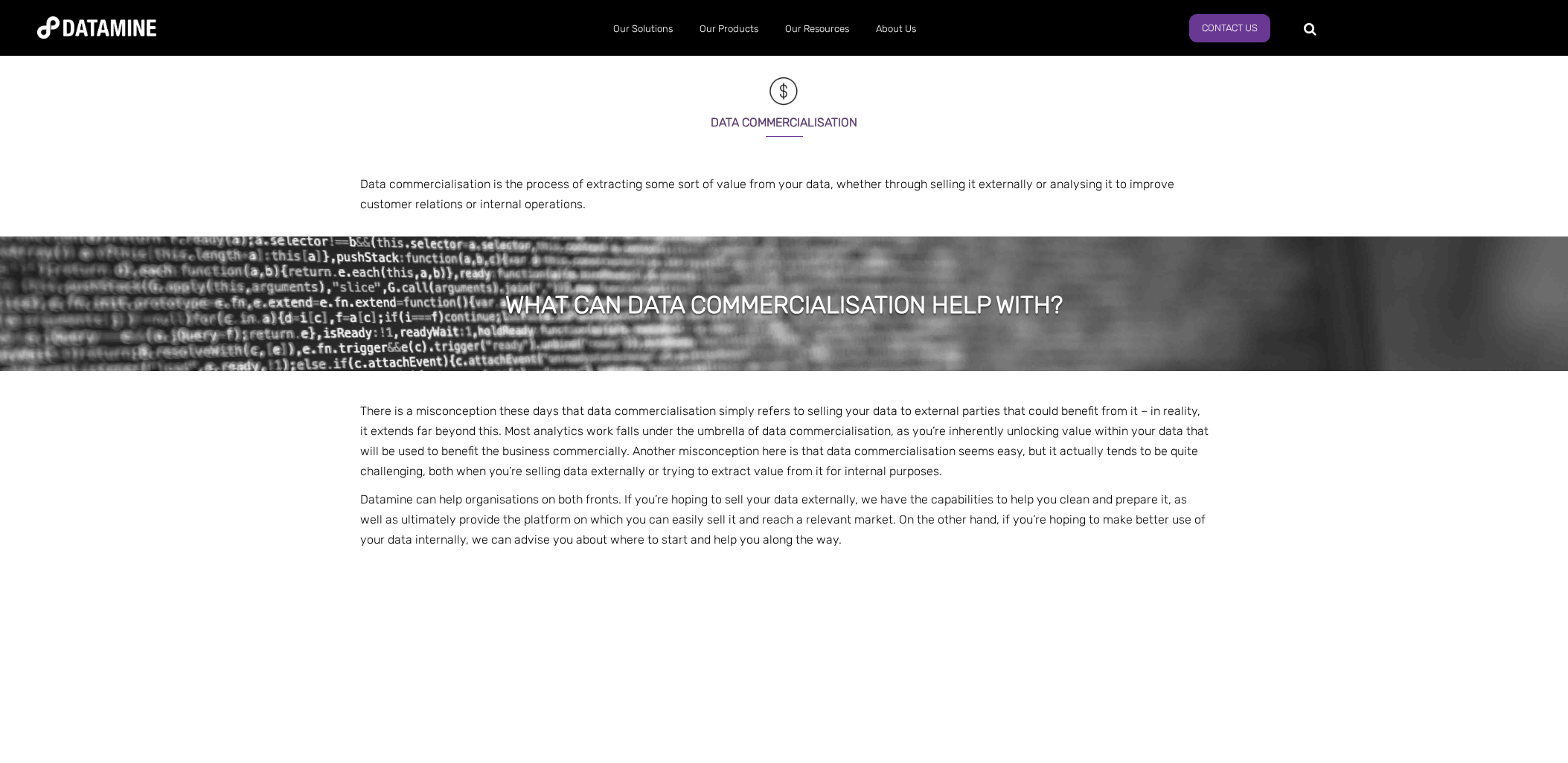
select select "**********"
click at [298, 586] on div "There is a misconception these days that data commercialisation simply refers t…" at bounding box center [784, 670] width 1568 height 597
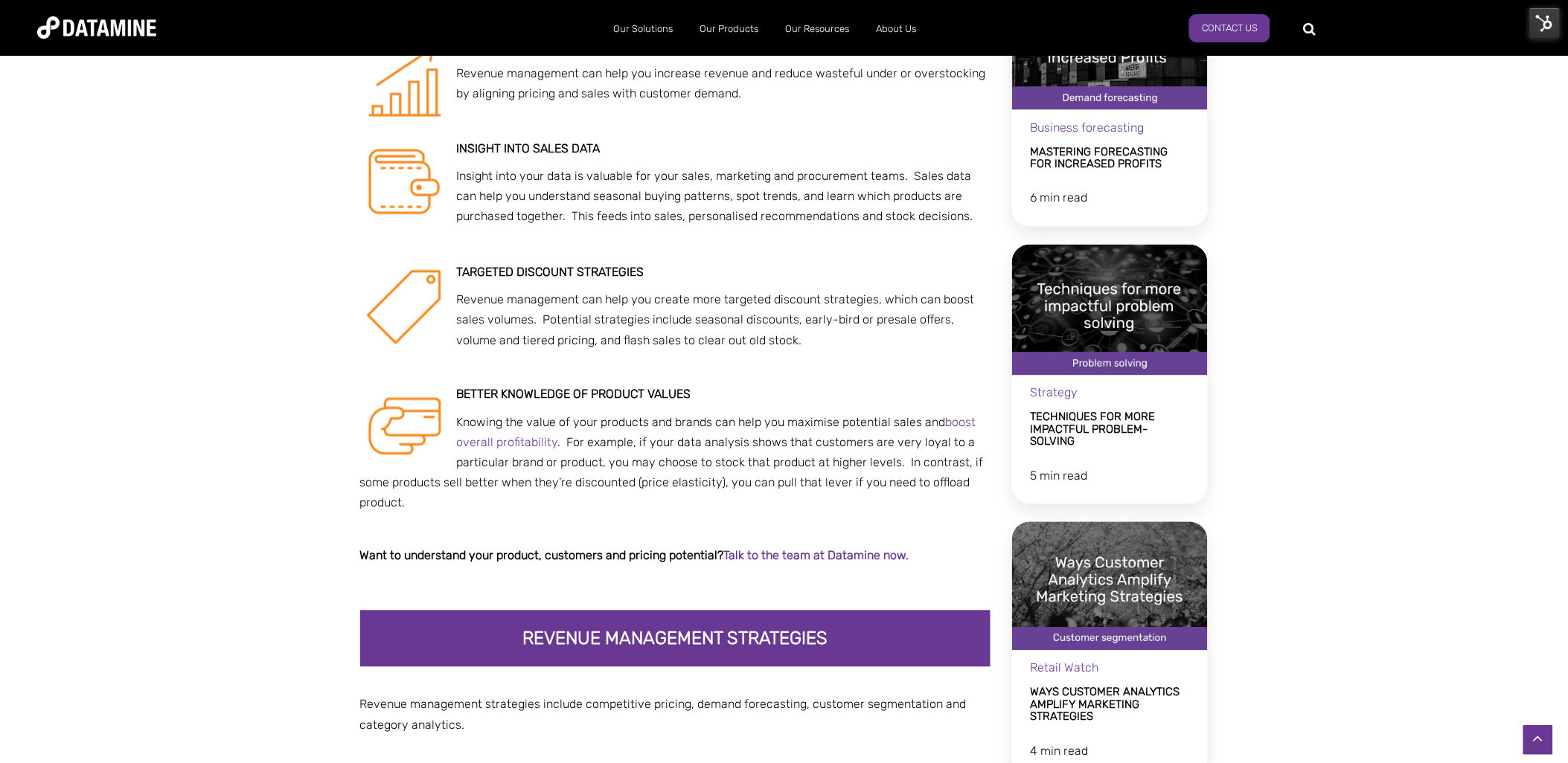
scroll to position [578, 0]
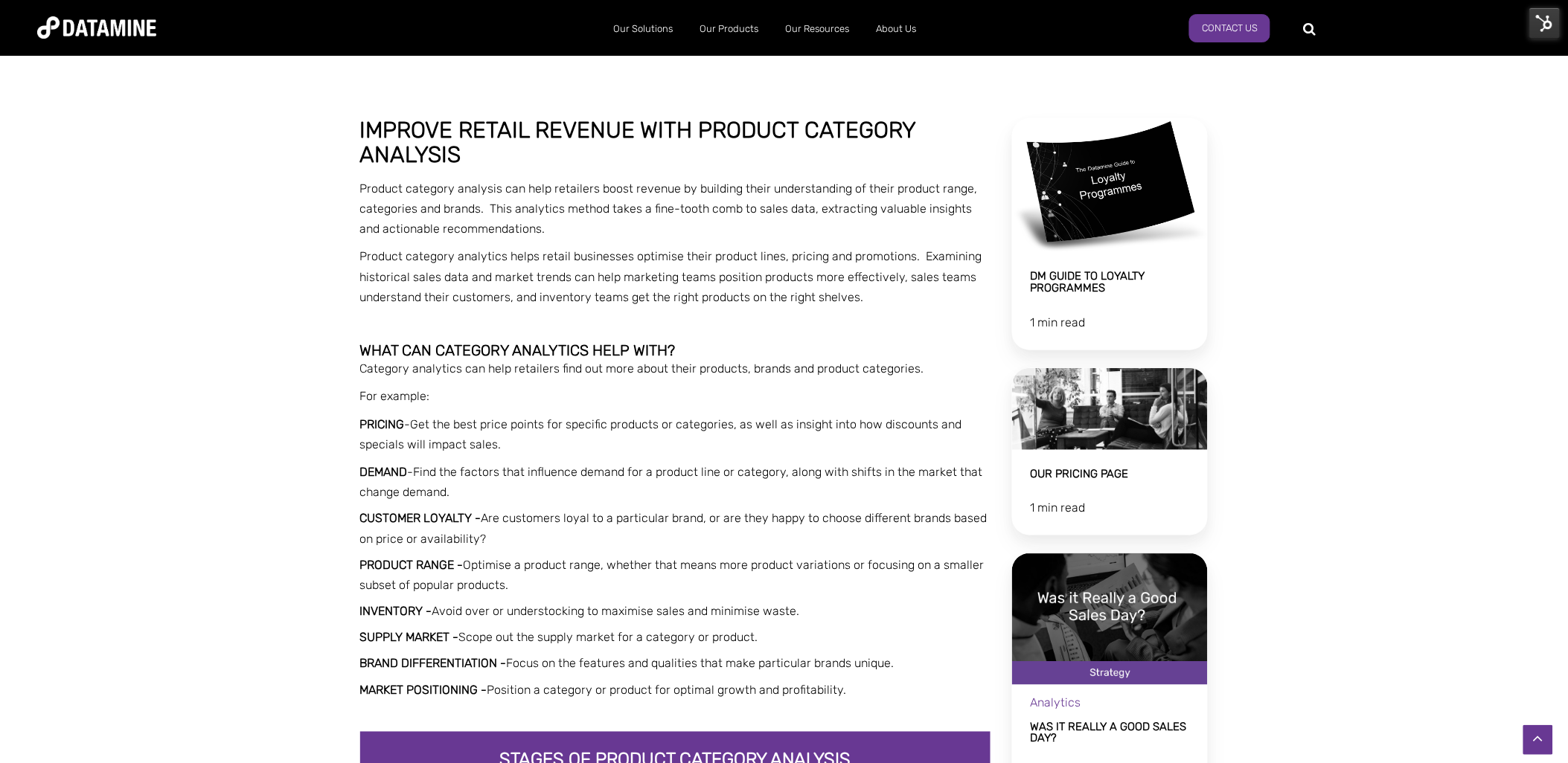
scroll to position [248, 0]
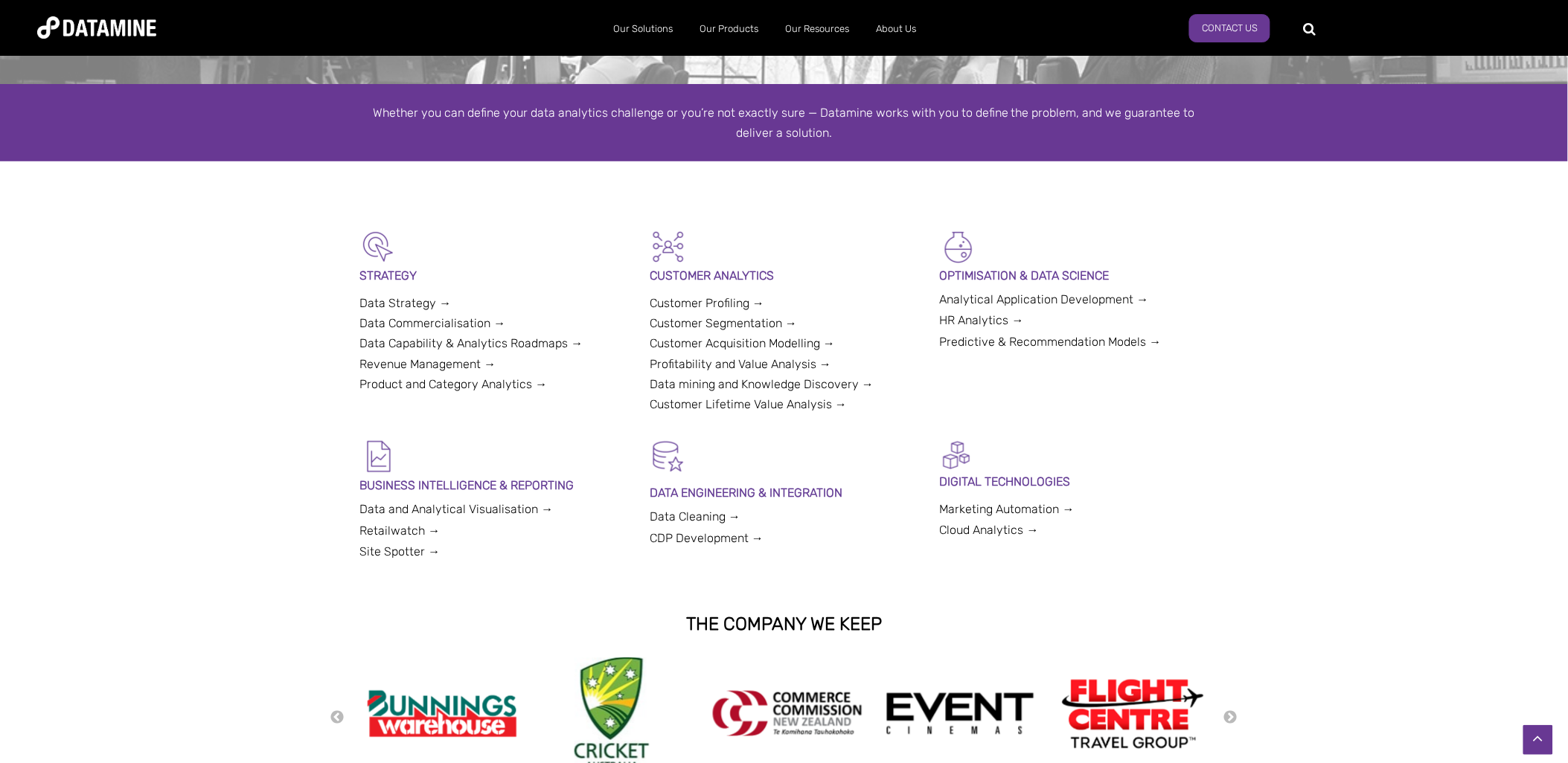
scroll to position [330, 0]
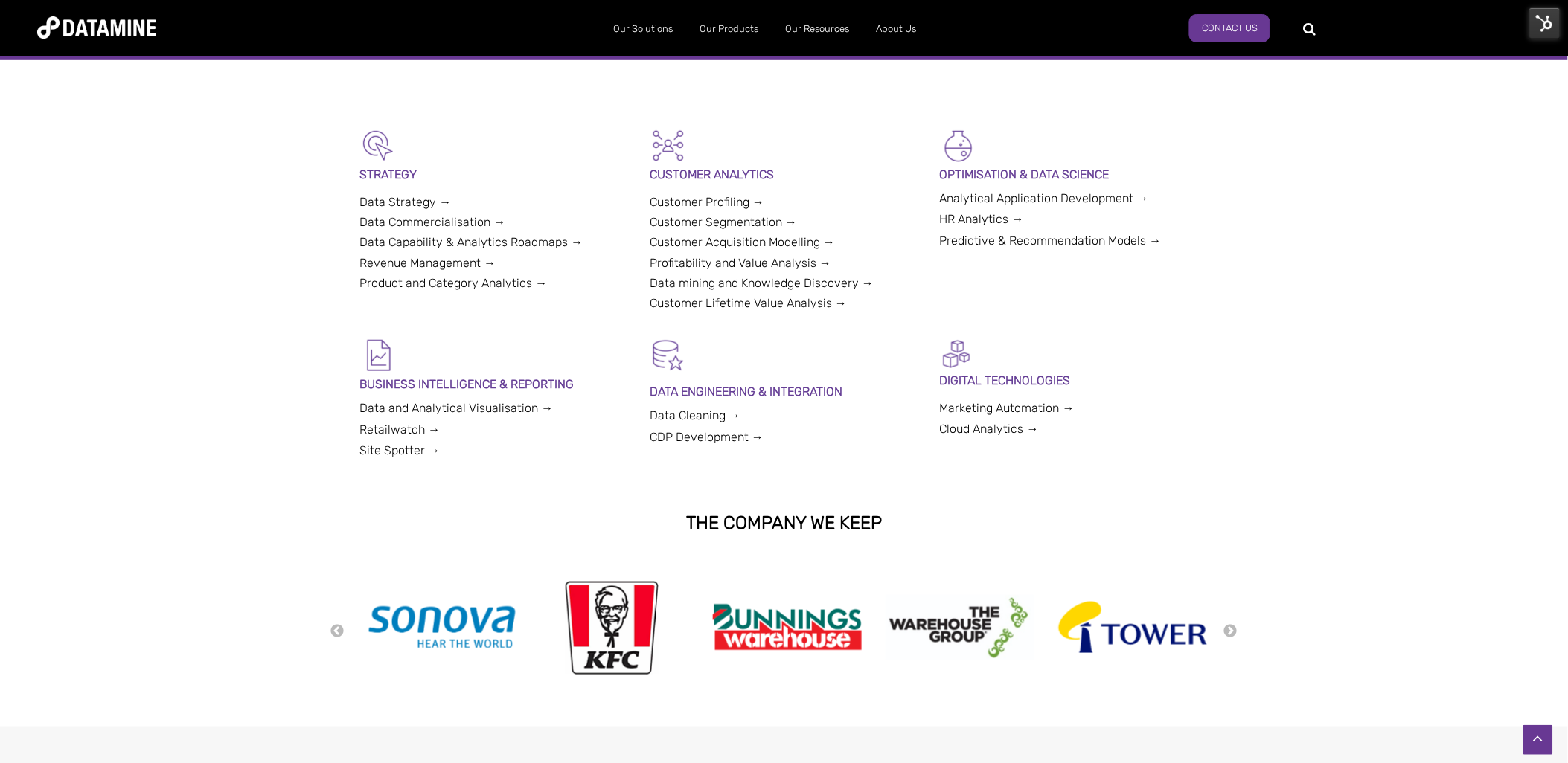
drag, startPoint x: 411, startPoint y: 191, endPoint x: 309, endPoint y: 202, distance: 102.6
click at [309, 202] on div "STRATEGY Data Strategy → Data Commercialisation → Data Capability & Analytics R…" at bounding box center [784, 232] width 1568 height 210
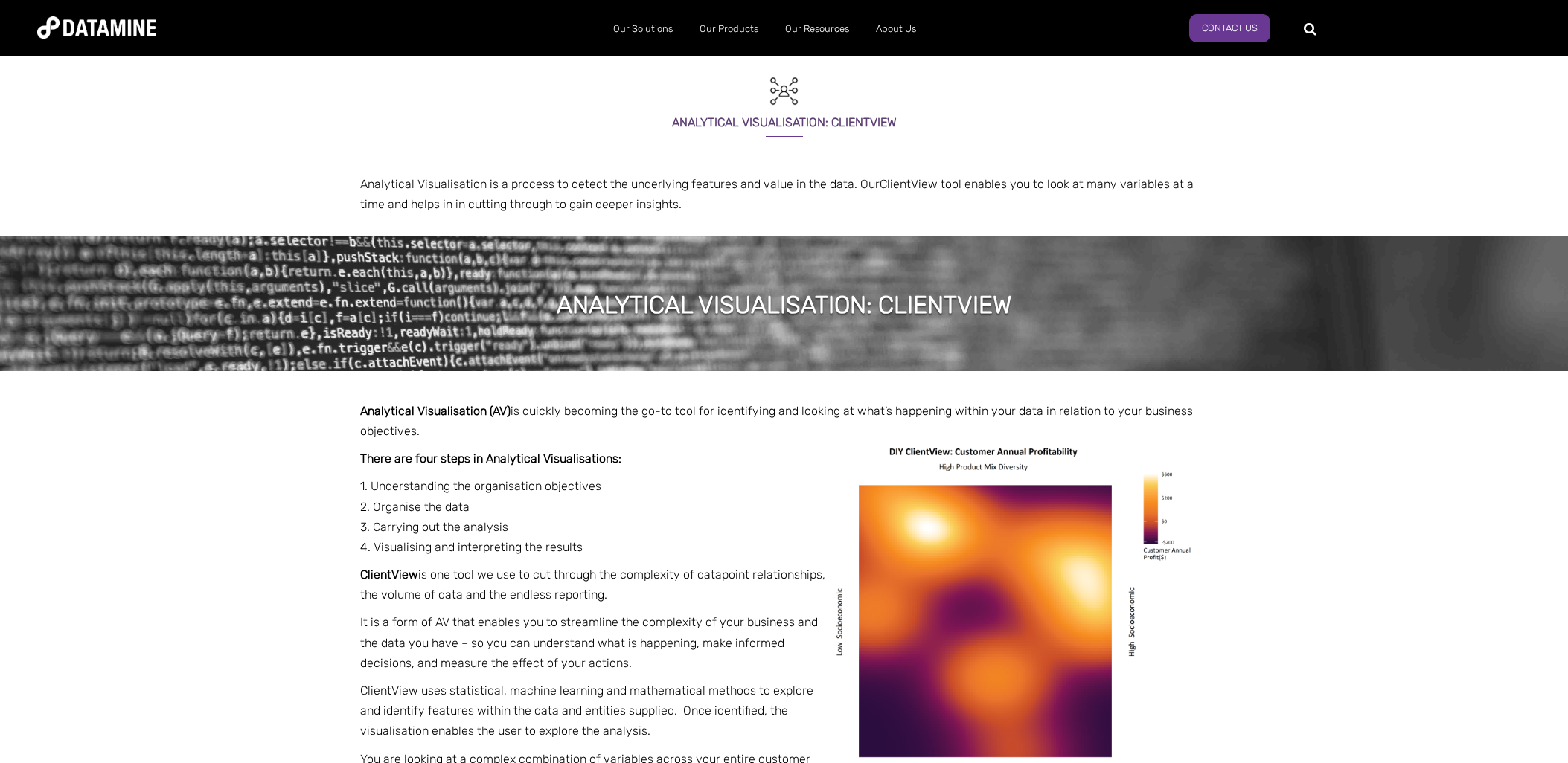
select select "**********"
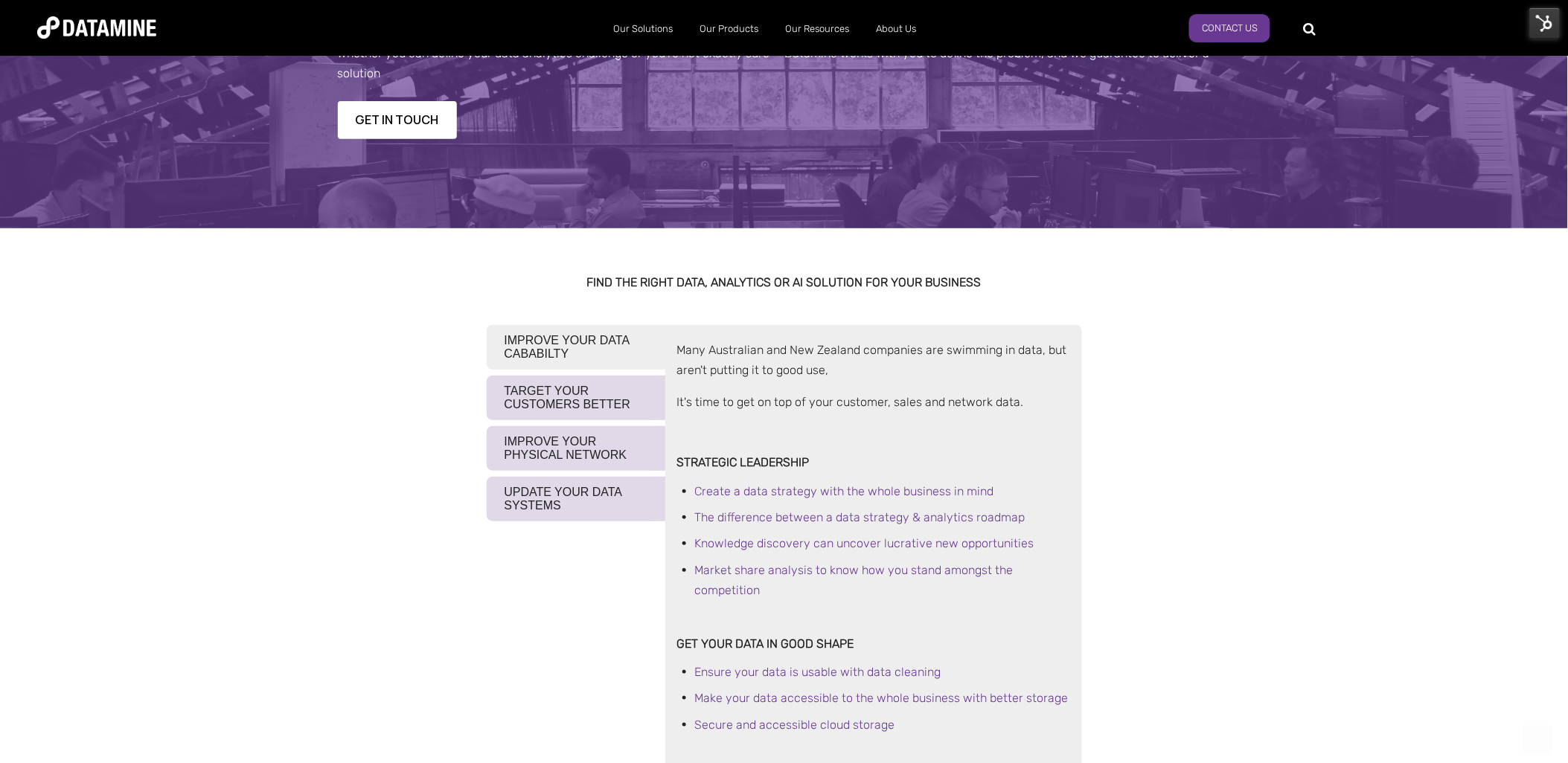
scroll to position [166, 0]
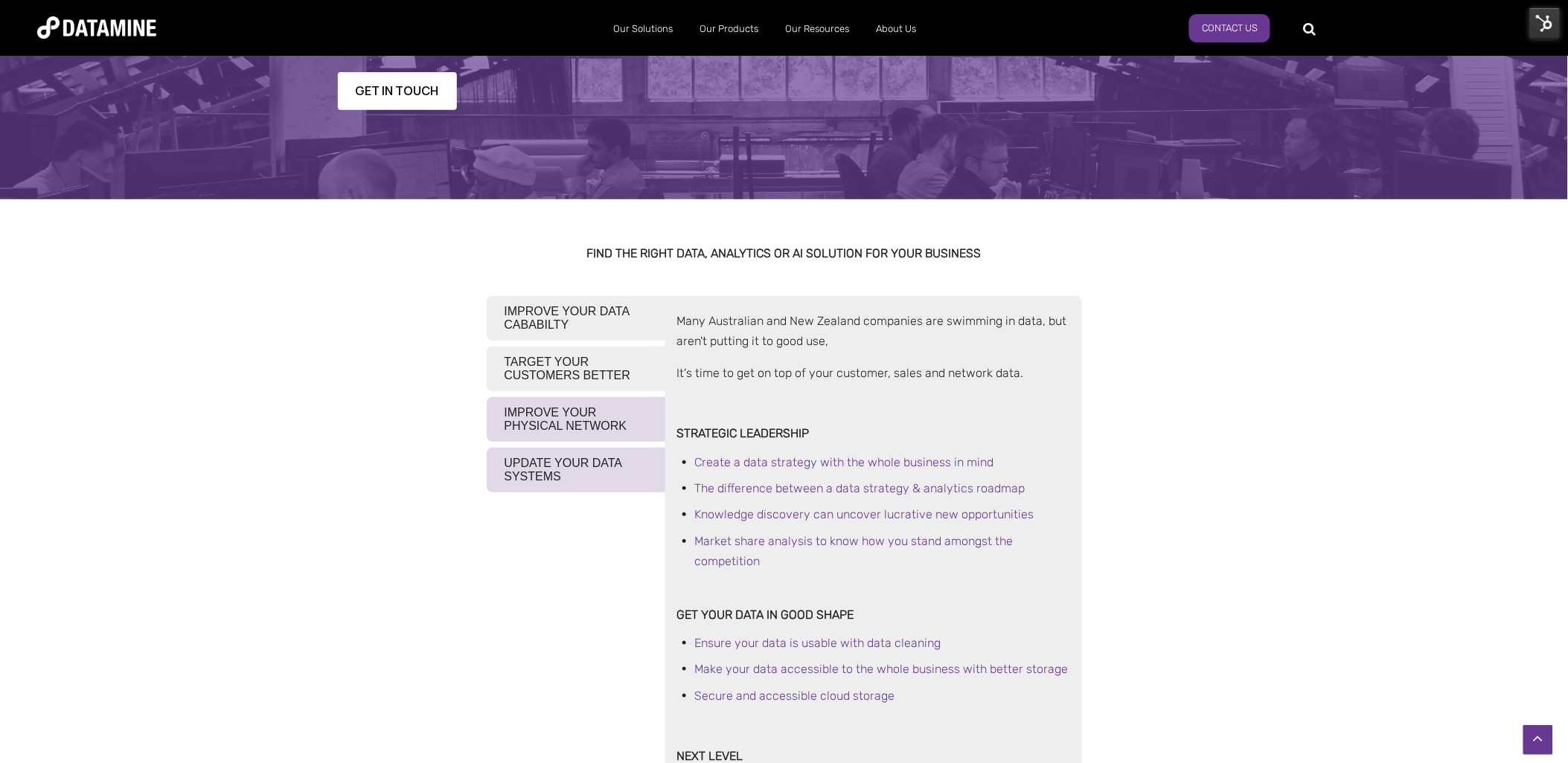
click at [623, 377] on button "TARGET YOUR CUSTOMERS BETTER" at bounding box center [576, 369] width 179 height 45
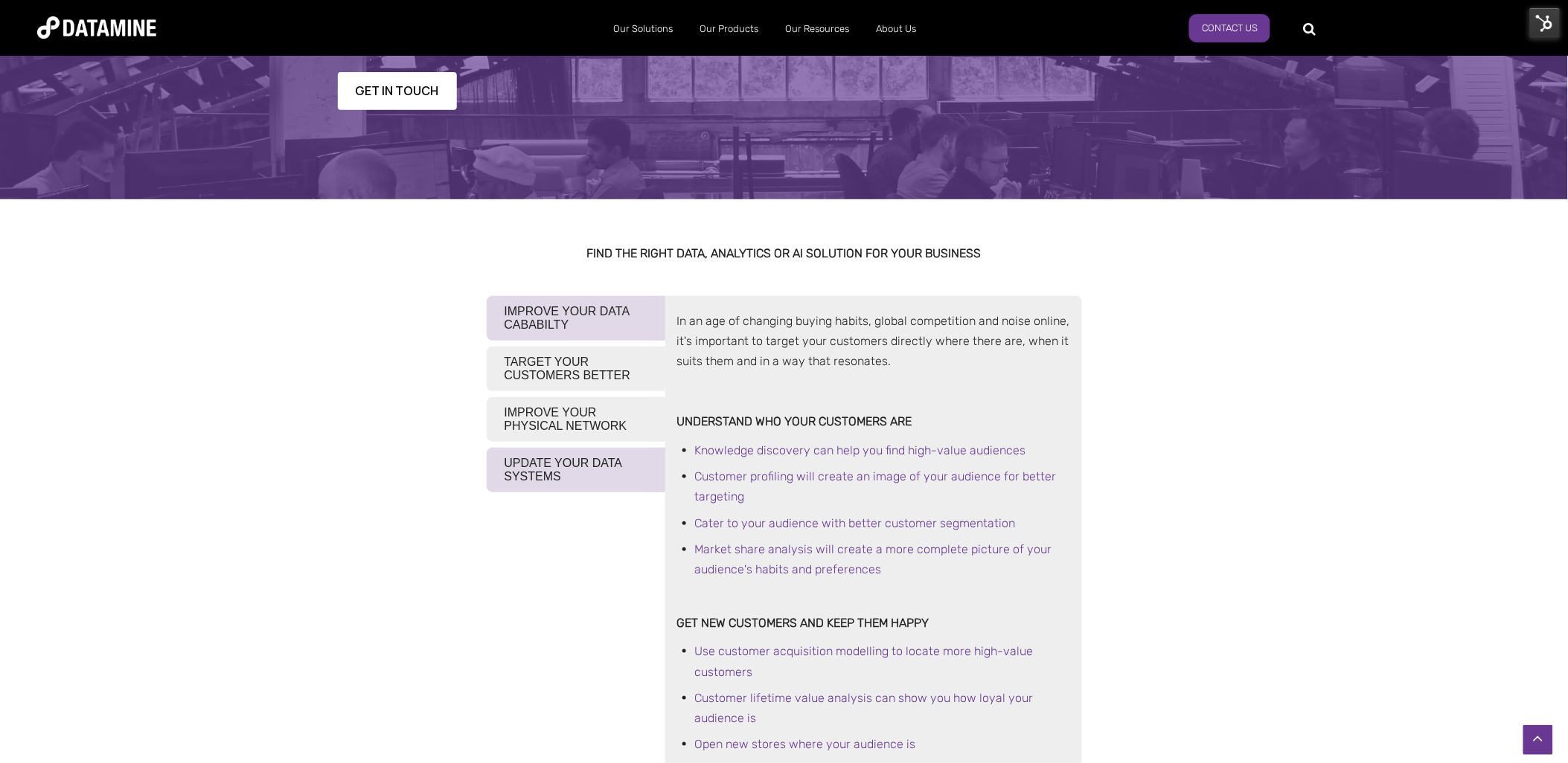
click at [623, 432] on button "IMPROVE YOUR PHYSICAL NETWORK" at bounding box center [576, 419] width 179 height 45
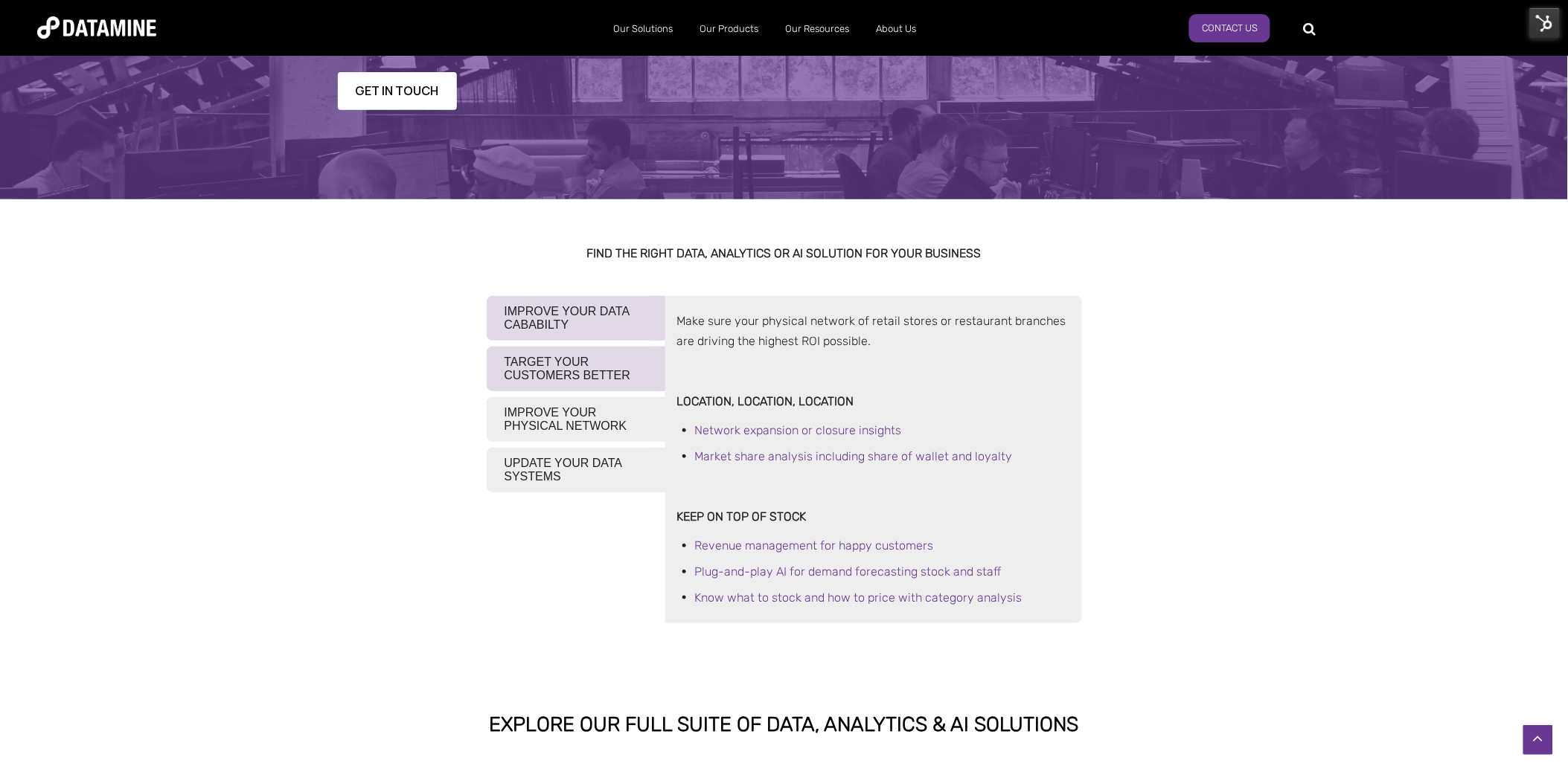
click at [619, 463] on button "UPDATE YOUR DATA SYSTEMS" at bounding box center [576, 470] width 179 height 45
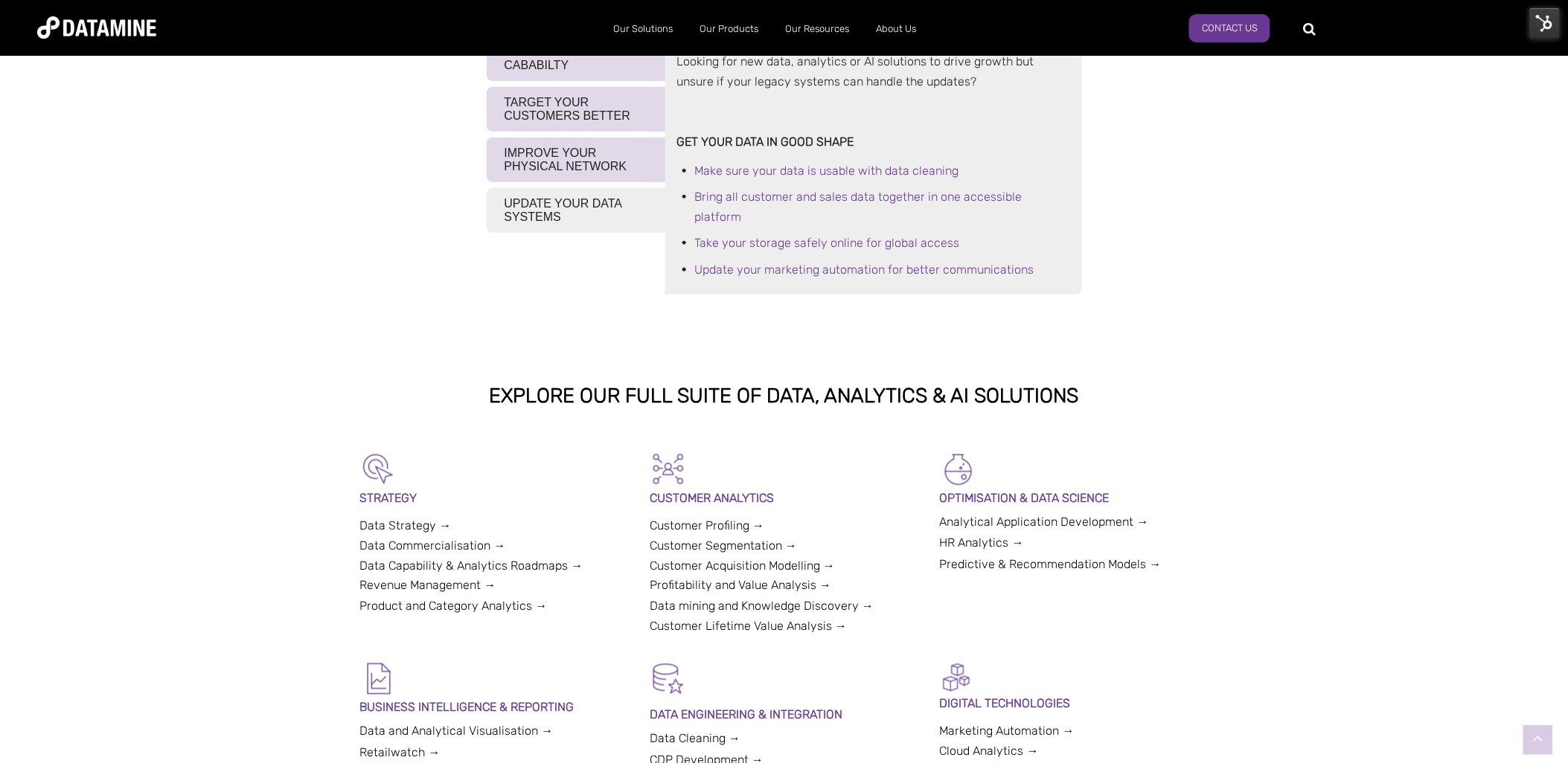
scroll to position [578, 0]
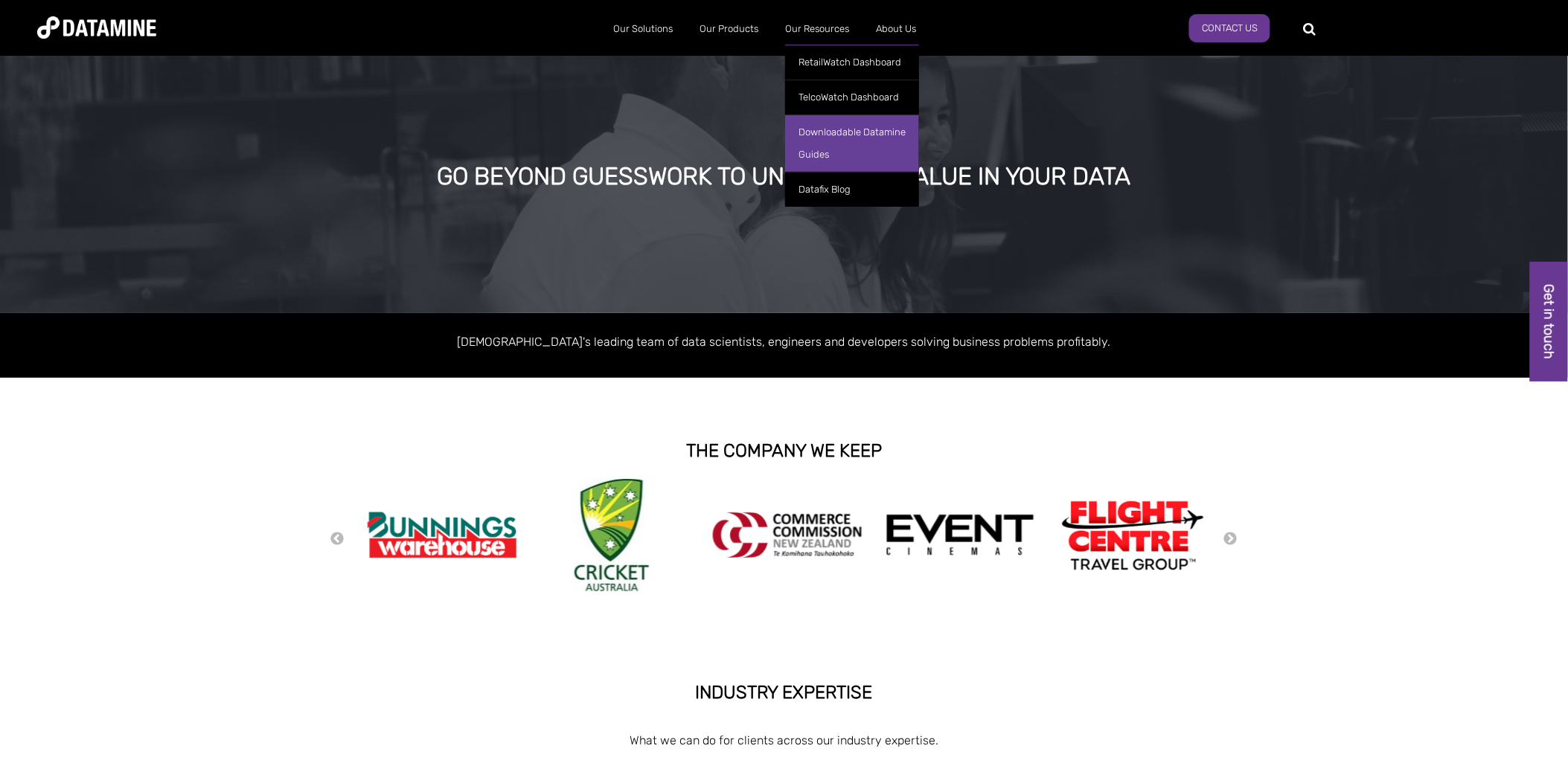
click at [850, 139] on link "Downloadable Datamine Guides" at bounding box center [851, 143] width 134 height 57
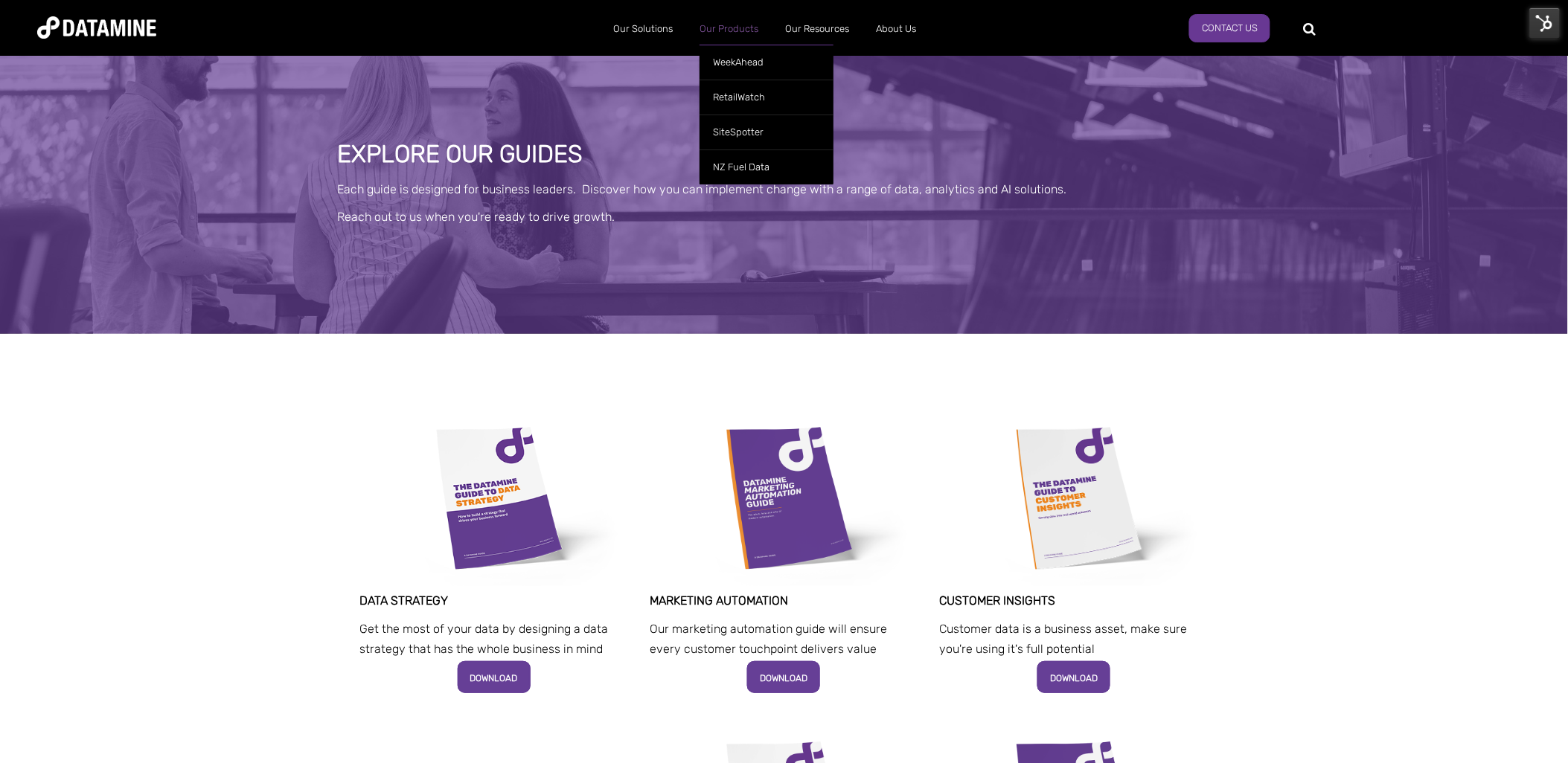
click at [738, 31] on link "Our Products" at bounding box center [728, 29] width 86 height 38
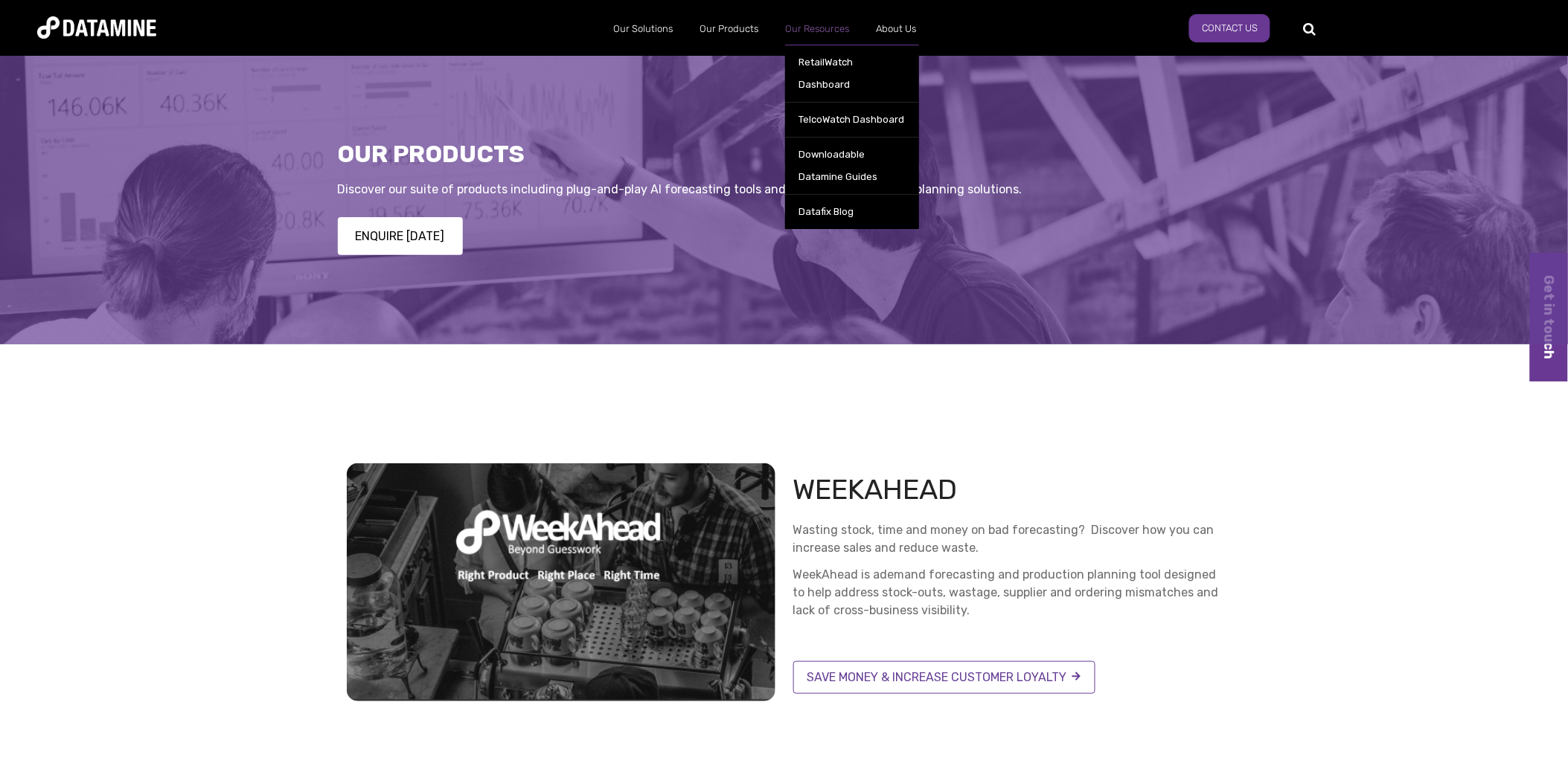
click at [819, 25] on link "Our Resources" at bounding box center [816, 29] width 91 height 38
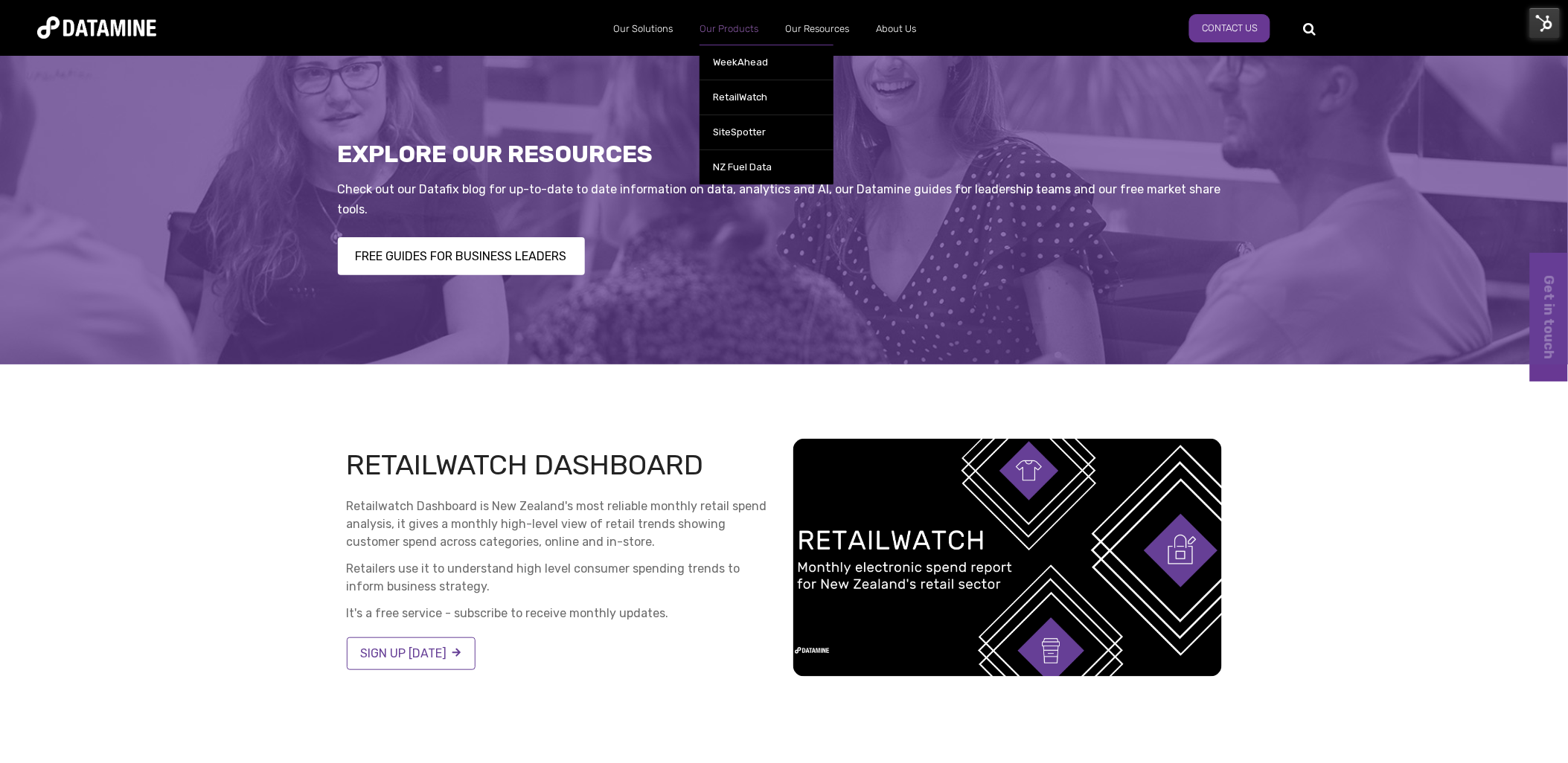
click at [719, 32] on link "Our Products" at bounding box center [728, 29] width 86 height 38
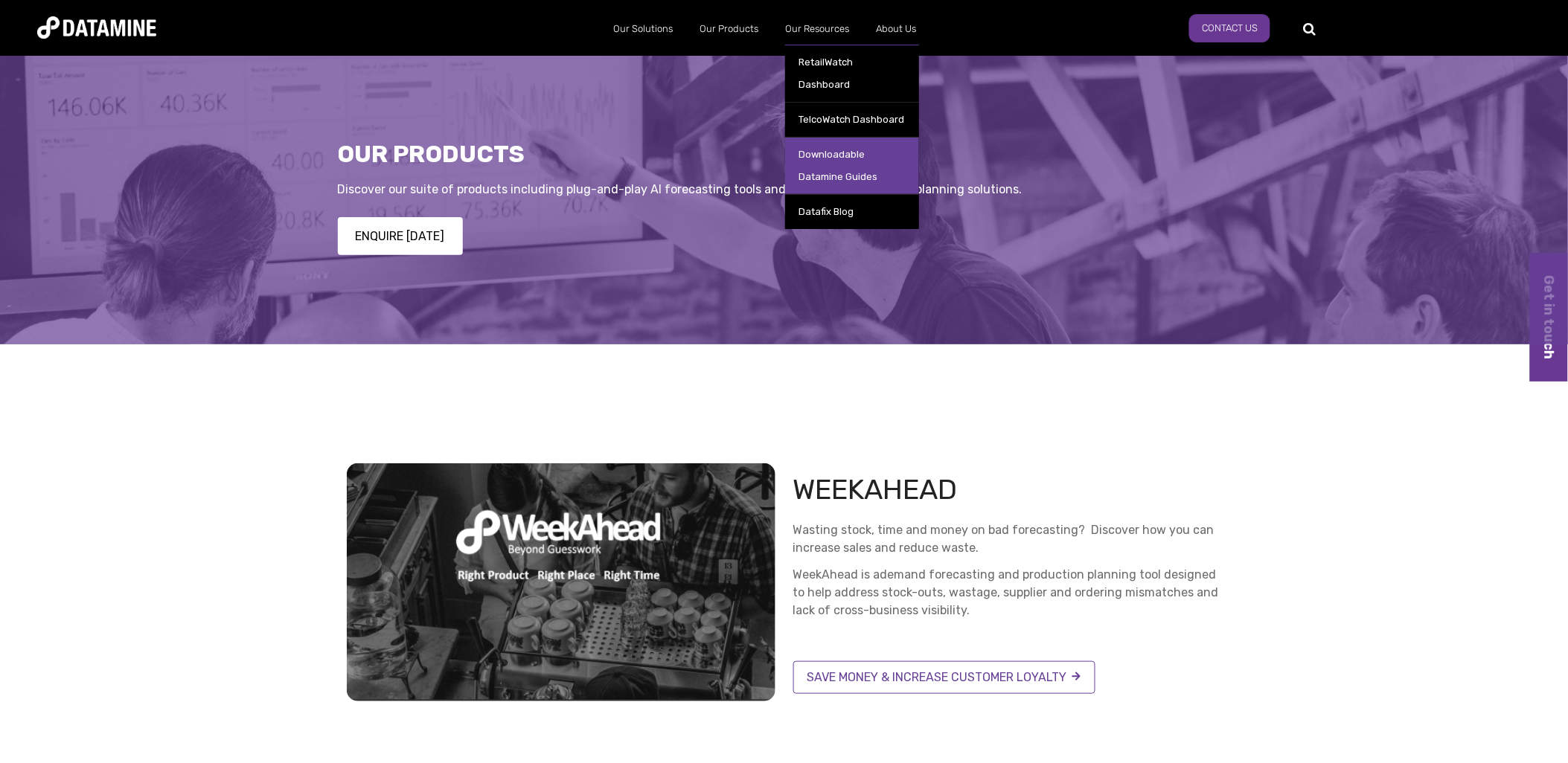
click at [820, 137] on link "Downloadable Datamine Guides" at bounding box center [851, 166] width 134 height 57
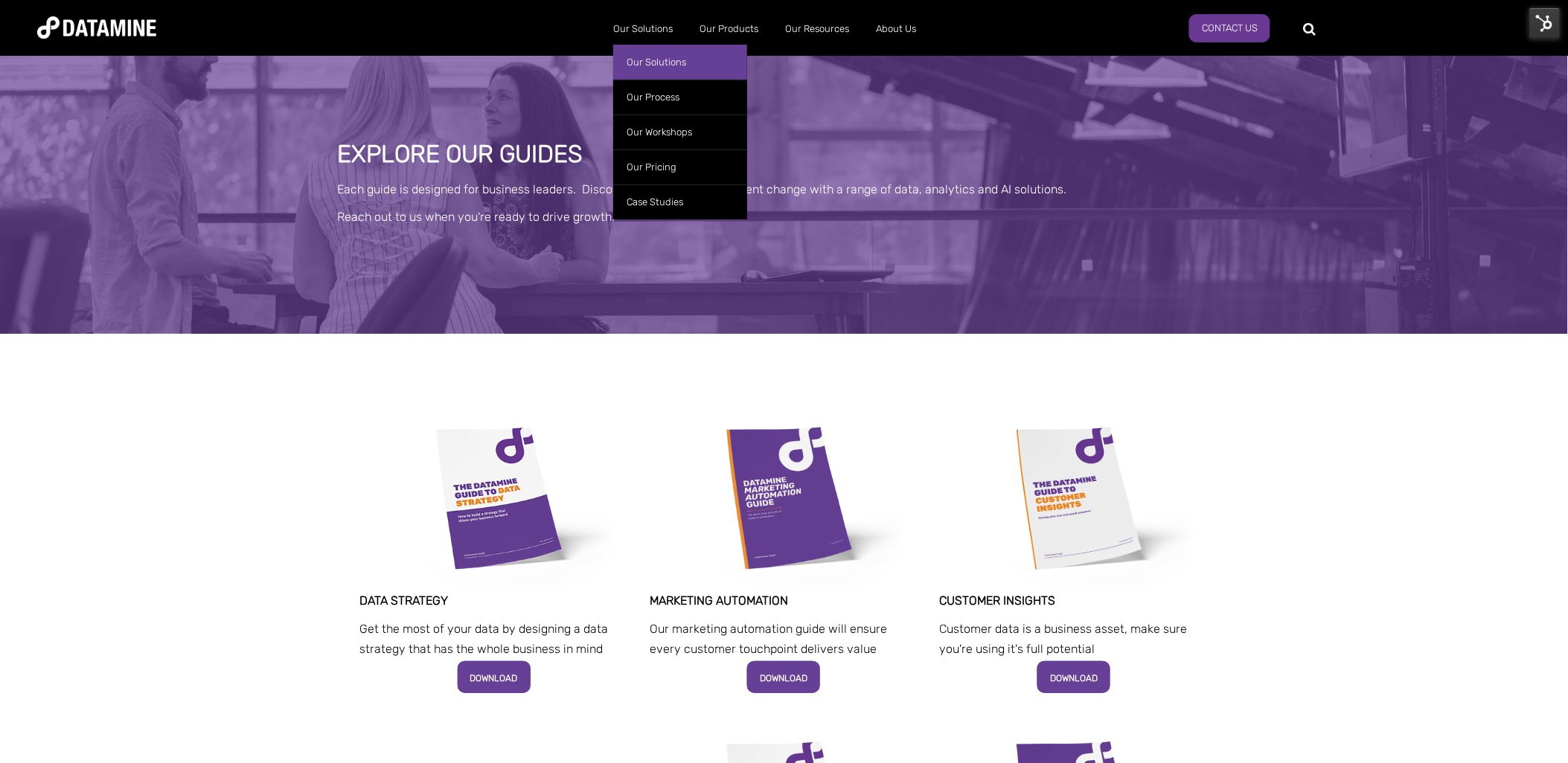
click at [657, 57] on link "Our Solutions" at bounding box center [680, 62] width 134 height 35
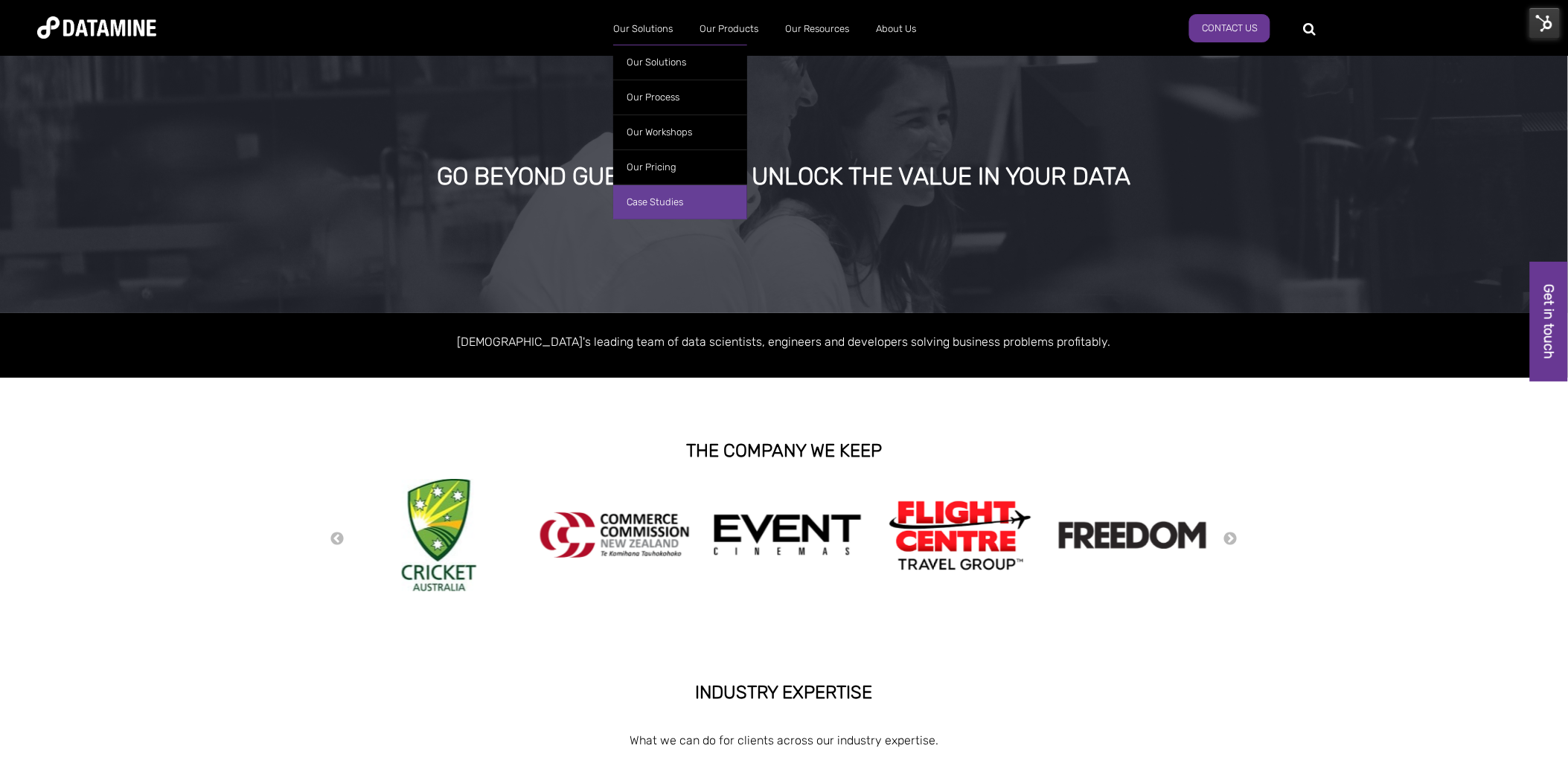
click at [653, 206] on link "Case Studies" at bounding box center [680, 202] width 134 height 35
